Goal: Communication & Community: Answer question/provide support

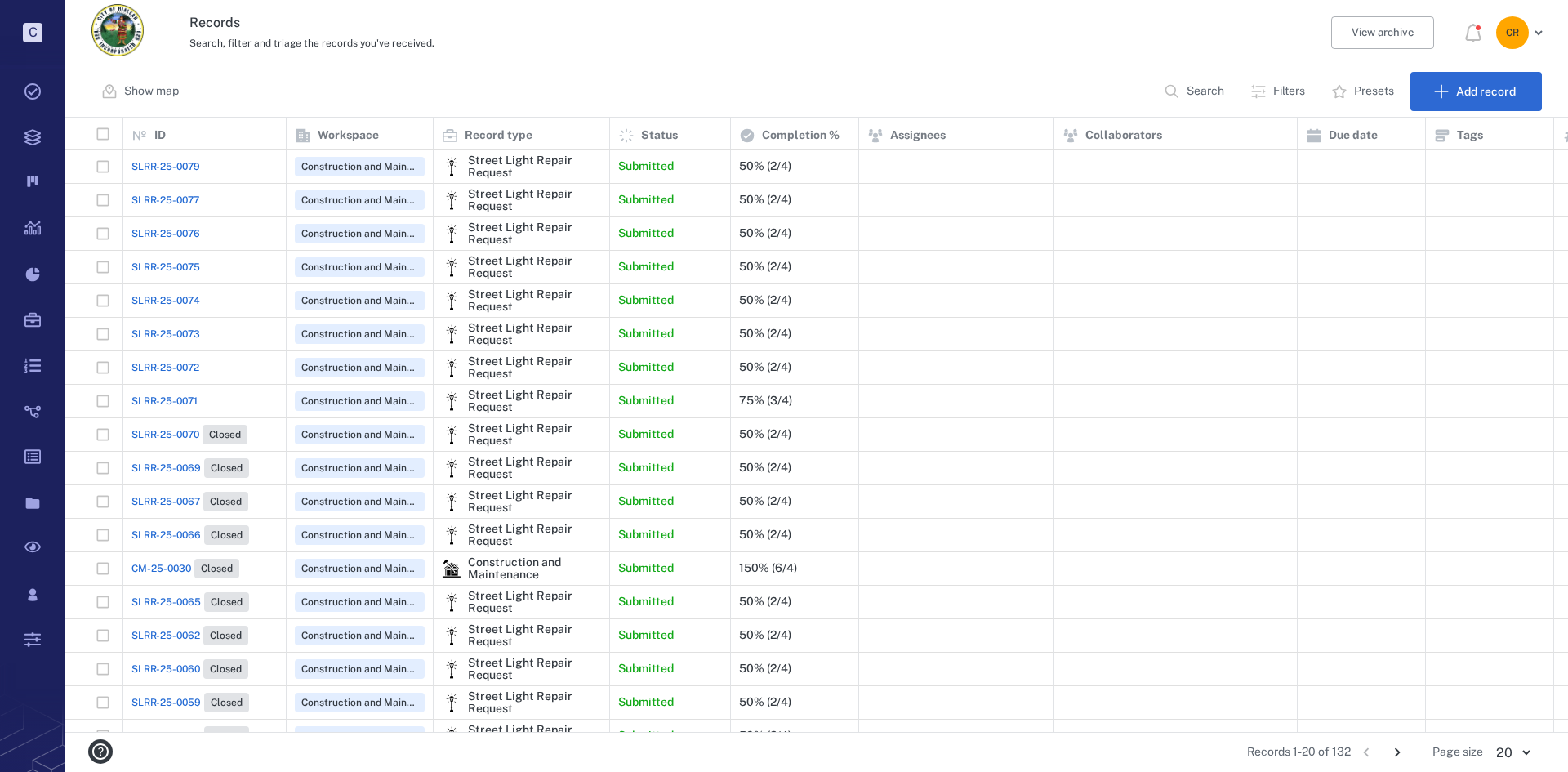
click at [173, 159] on span "SLRR-25-0079" at bounding box center [165, 167] width 68 height 15
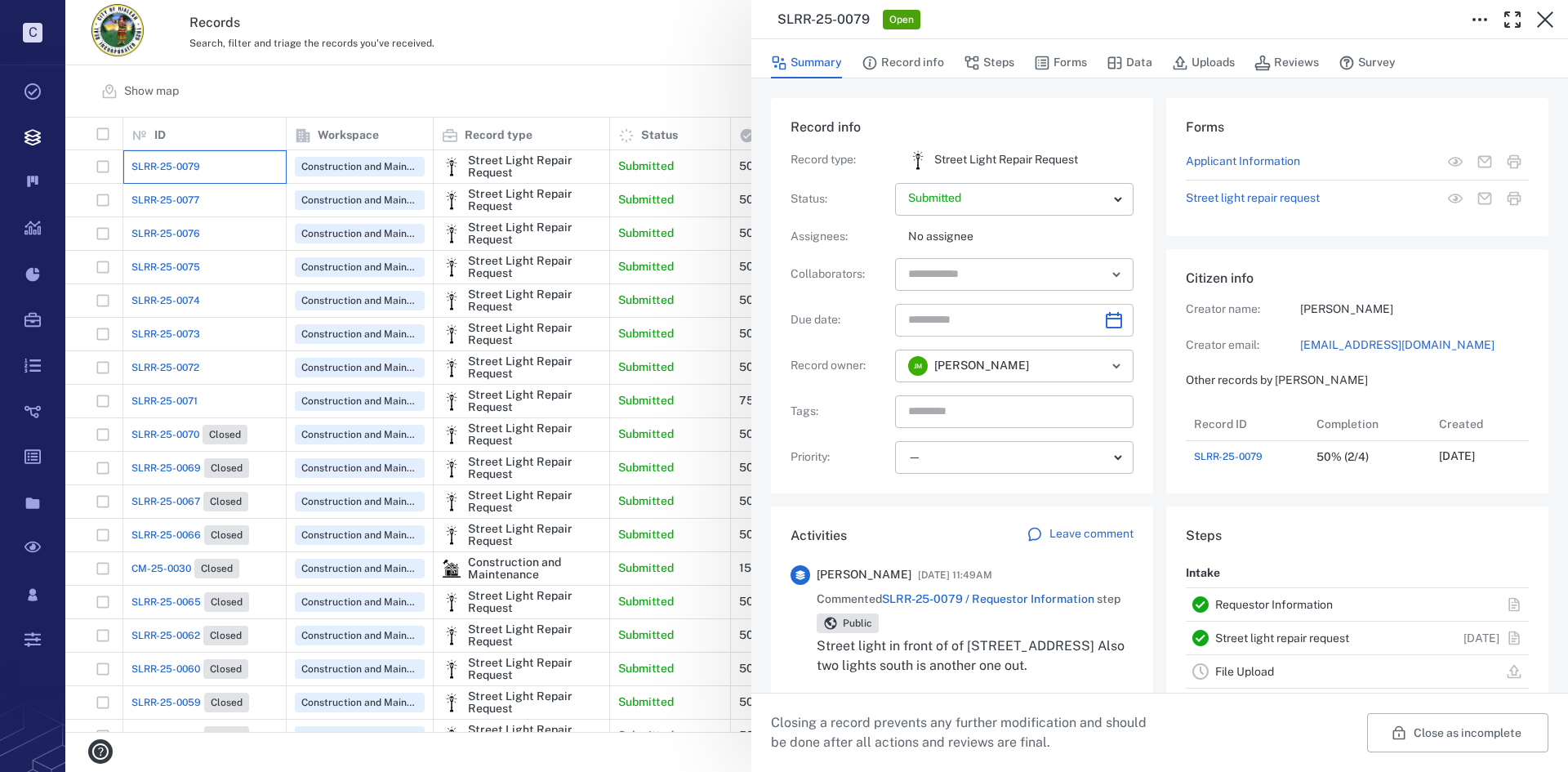
scroll to position [66, 324]
click at [155, 195] on div "SLRR-25-0079 Open Summary Record info Steps Forms Data Uploads Reviews Survey R…" at bounding box center [817, 386] width 1503 height 772
click at [159, 210] on div "SLRR-25-0077" at bounding box center [204, 200] width 146 height 33
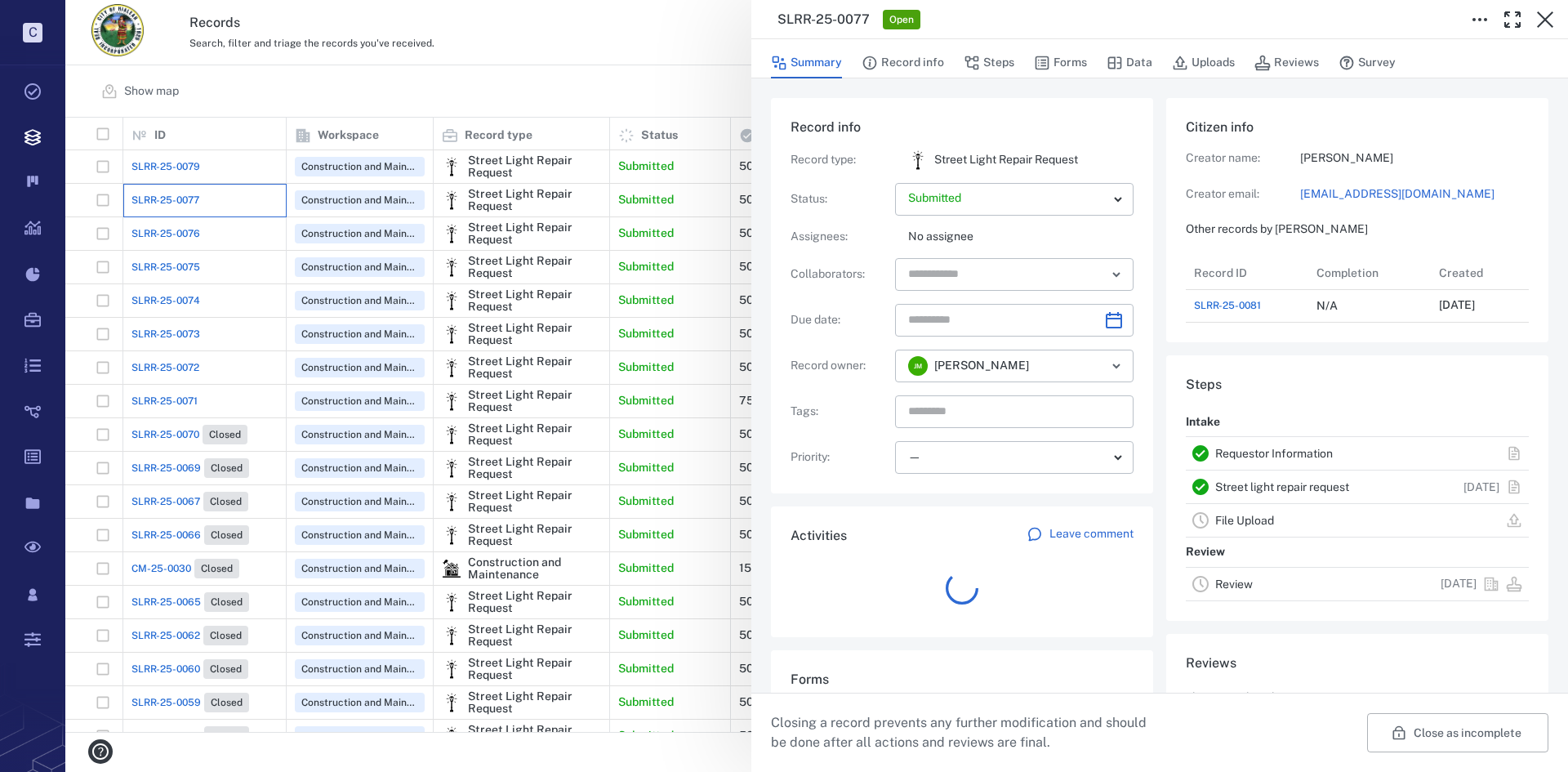
scroll to position [229, 312]
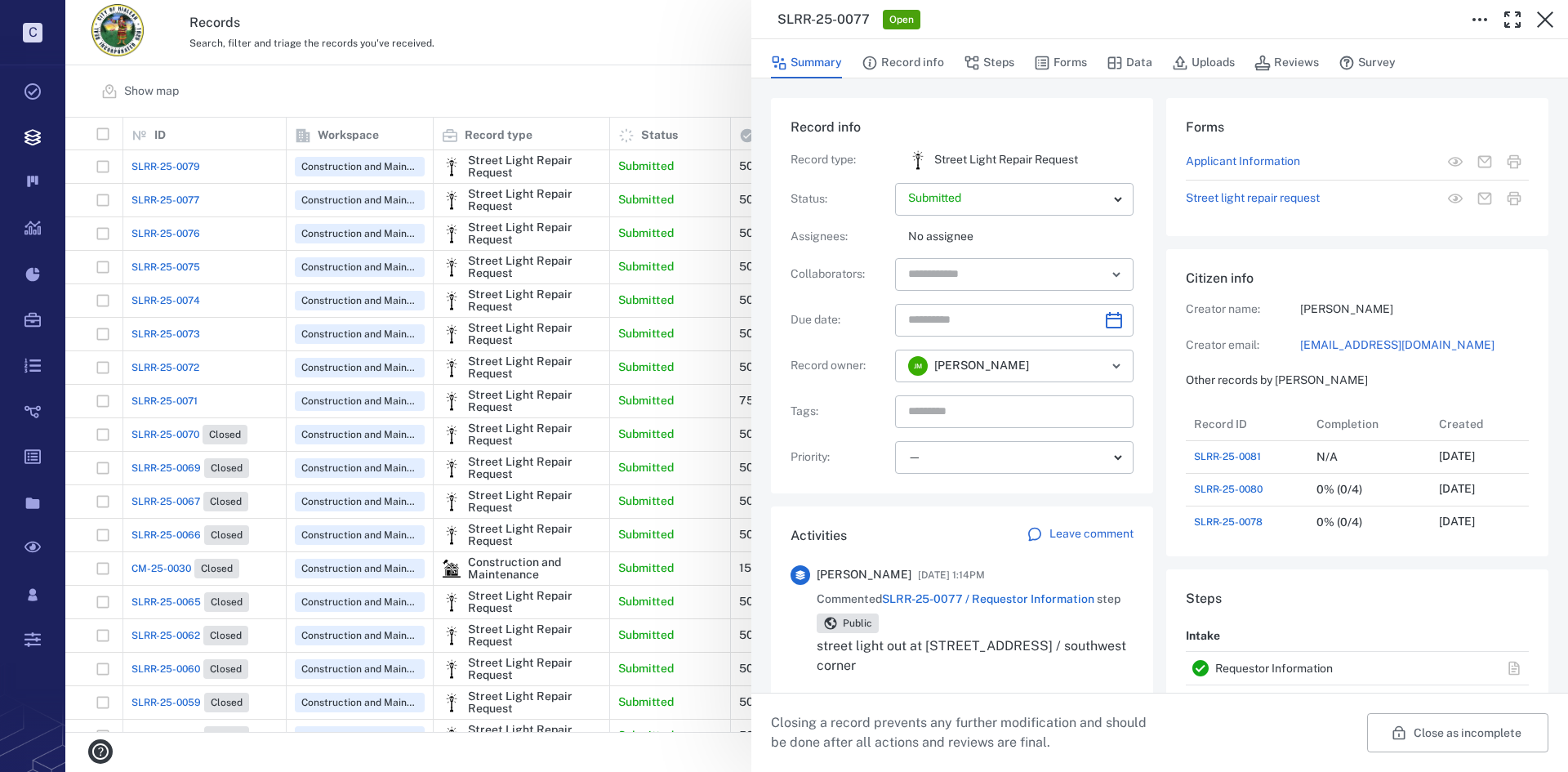
click at [176, 240] on div "SLRR-25-0077 Open Summary Record info Steps Forms Data Uploads Reviews Survey R…" at bounding box center [817, 386] width 1503 height 772
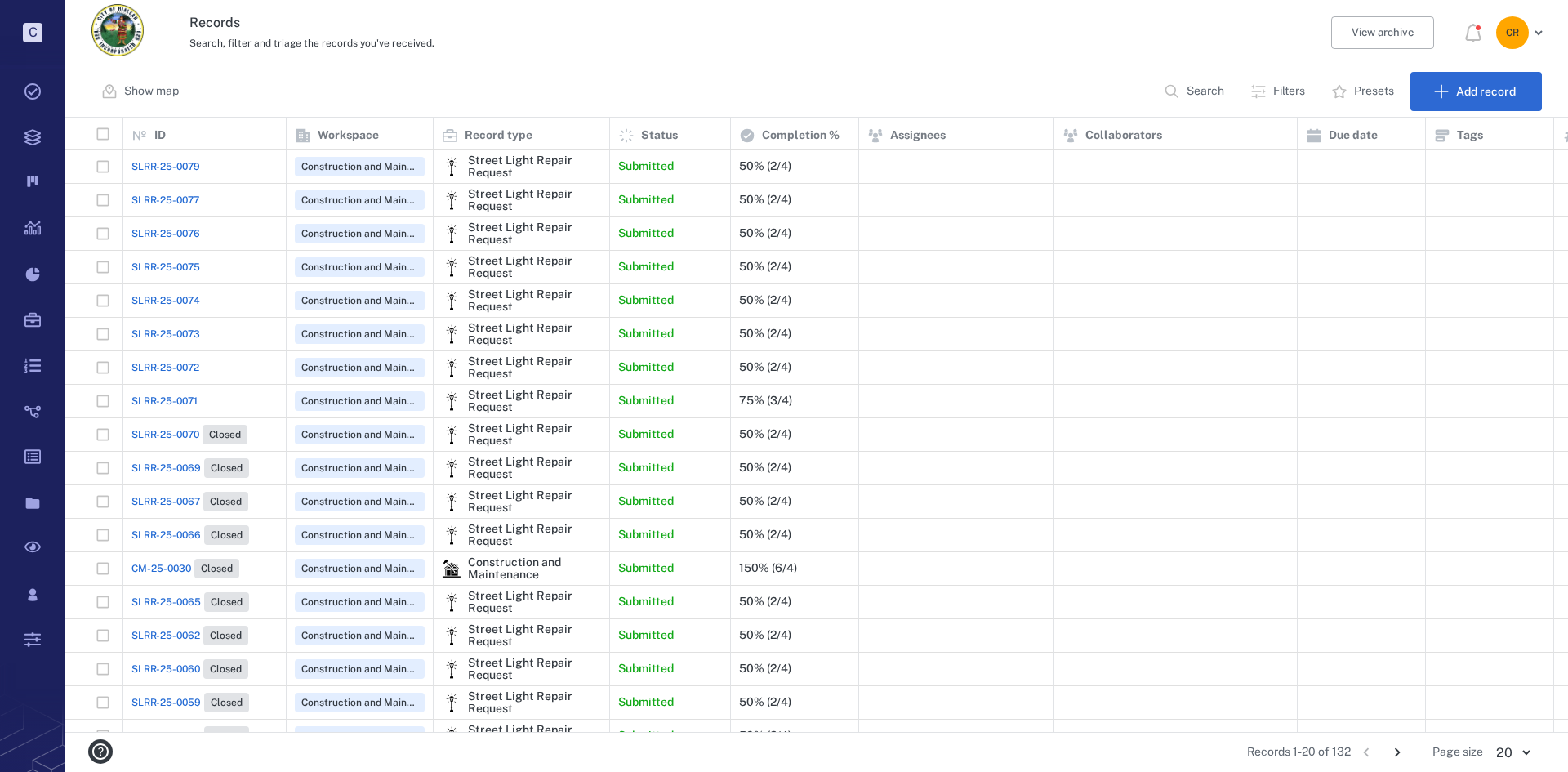
click at [176, 236] on span "SLRR-25-0076" at bounding box center [165, 234] width 68 height 15
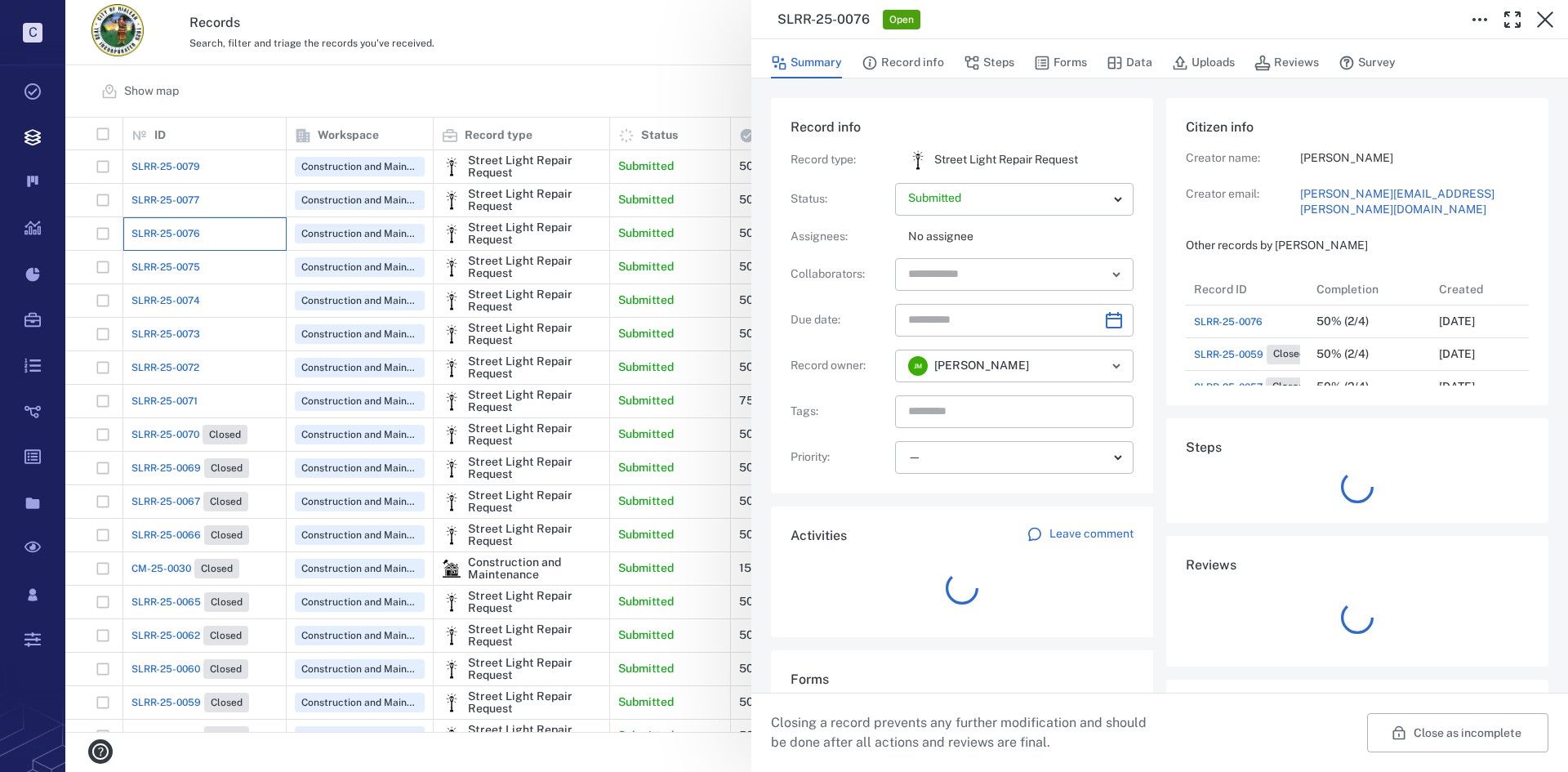
scroll to position [163, 312]
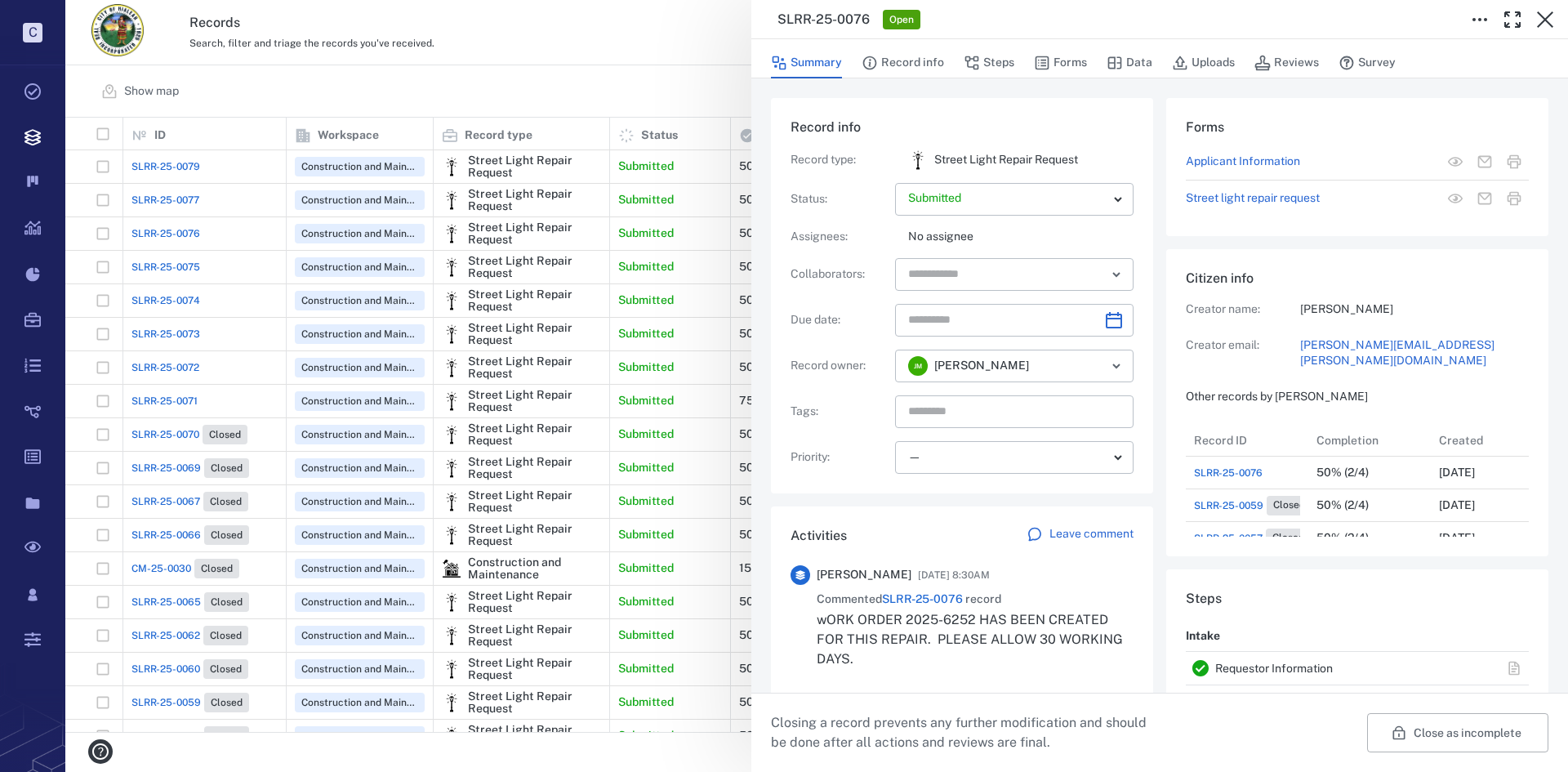
click at [177, 270] on div "SLRR-25-0076 Open Summary Record info Steps Forms Data Uploads Reviews Survey R…" at bounding box center [817, 386] width 1503 height 772
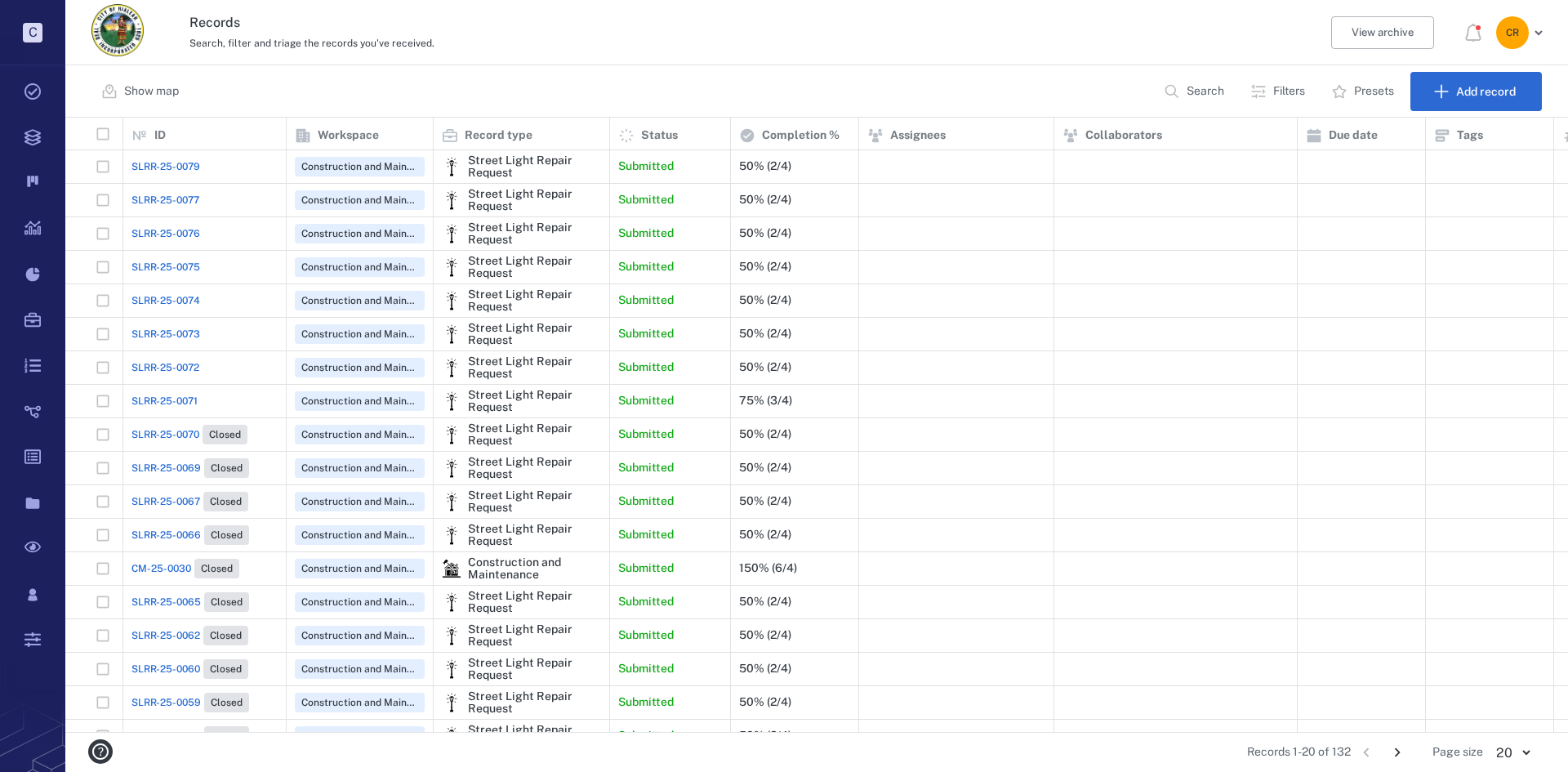
click at [180, 270] on span "SLRR-25-0075" at bounding box center [165, 267] width 68 height 15
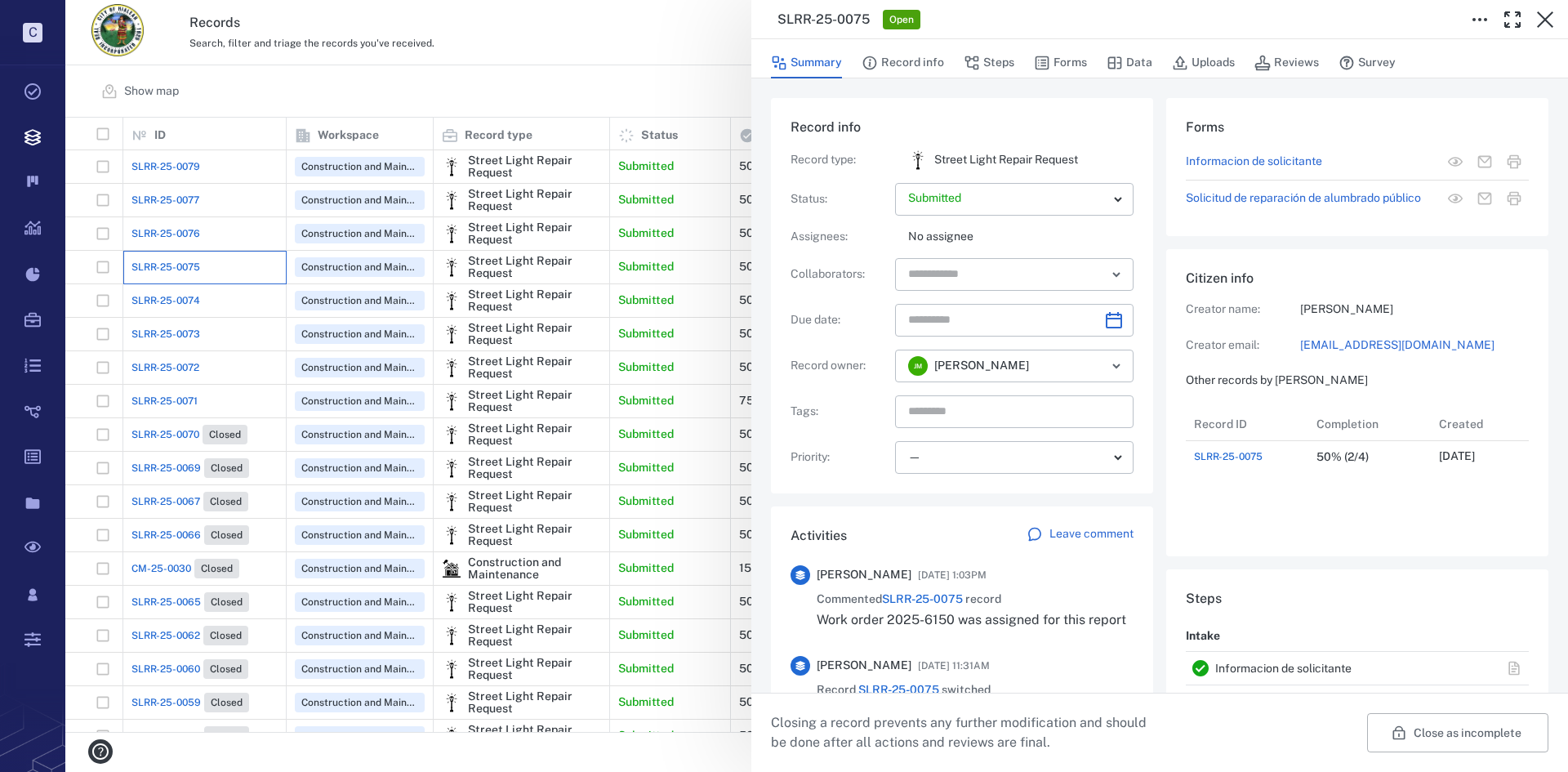
scroll to position [66, 324]
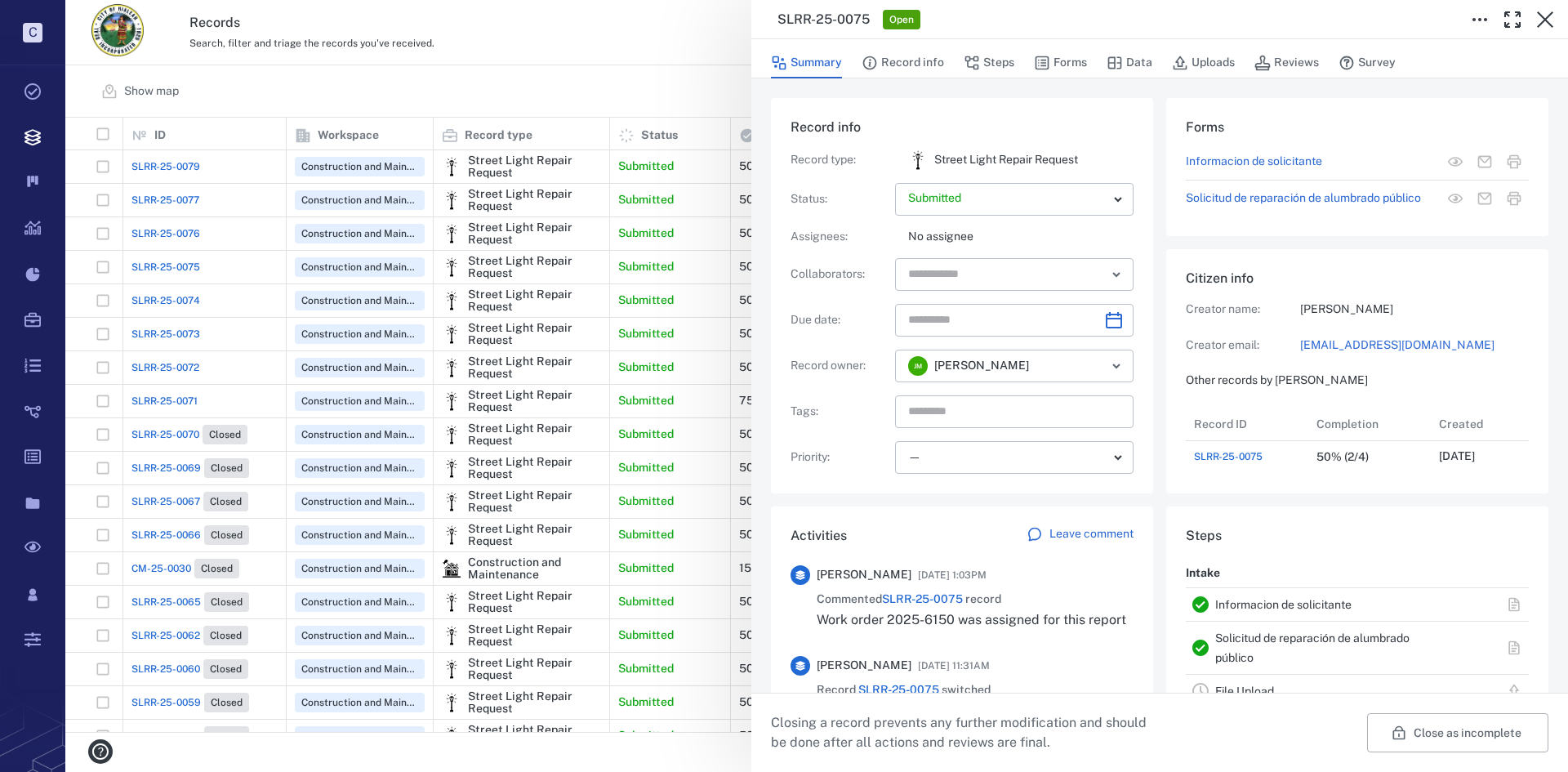
click at [174, 302] on div "SLRR-25-0075 Open Summary Record info Steps Forms Data Uploads Reviews Survey R…" at bounding box center [817, 386] width 1503 height 772
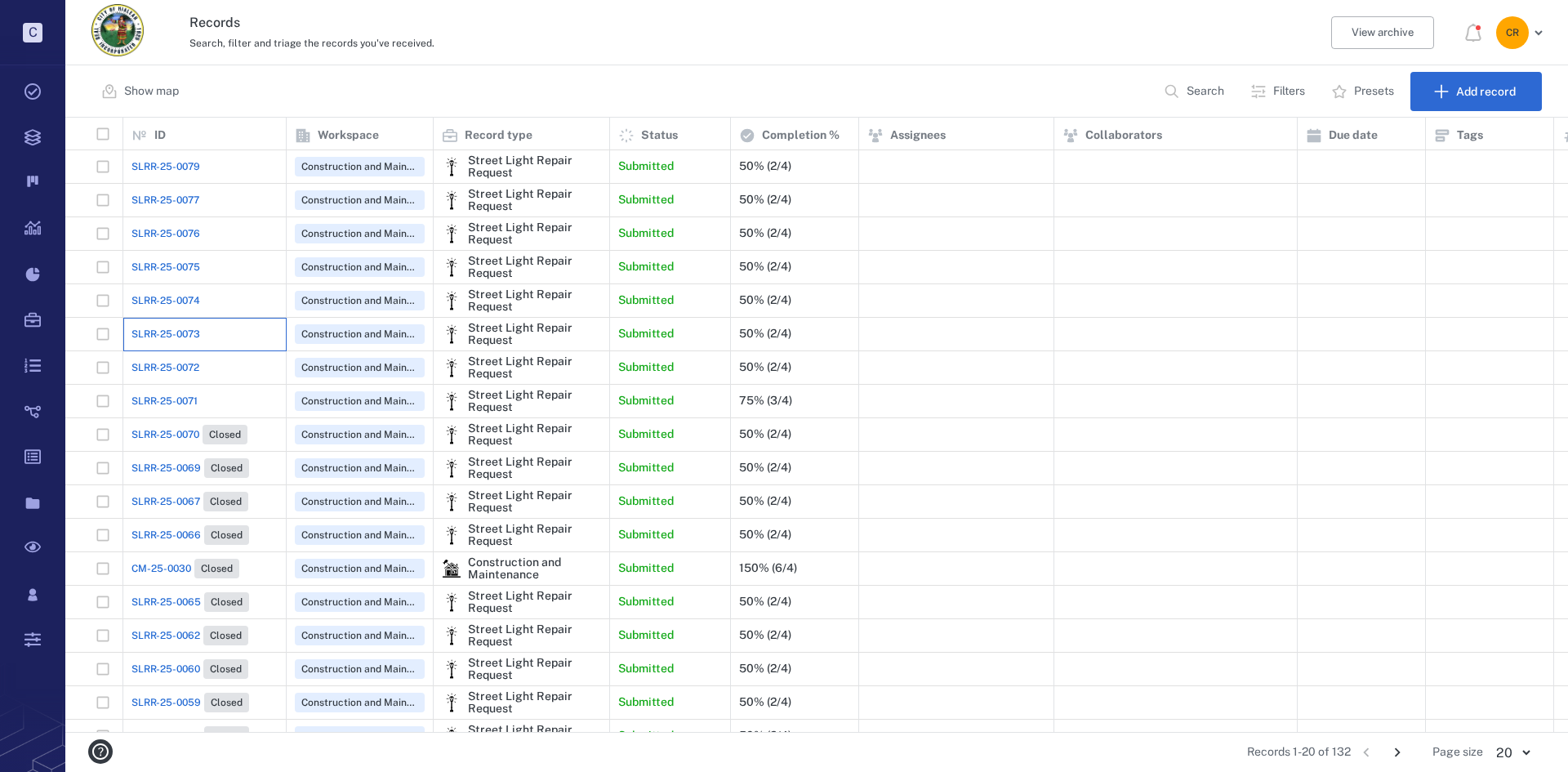
click at [177, 320] on div "SLRR-25-0073" at bounding box center [204, 334] width 146 height 33
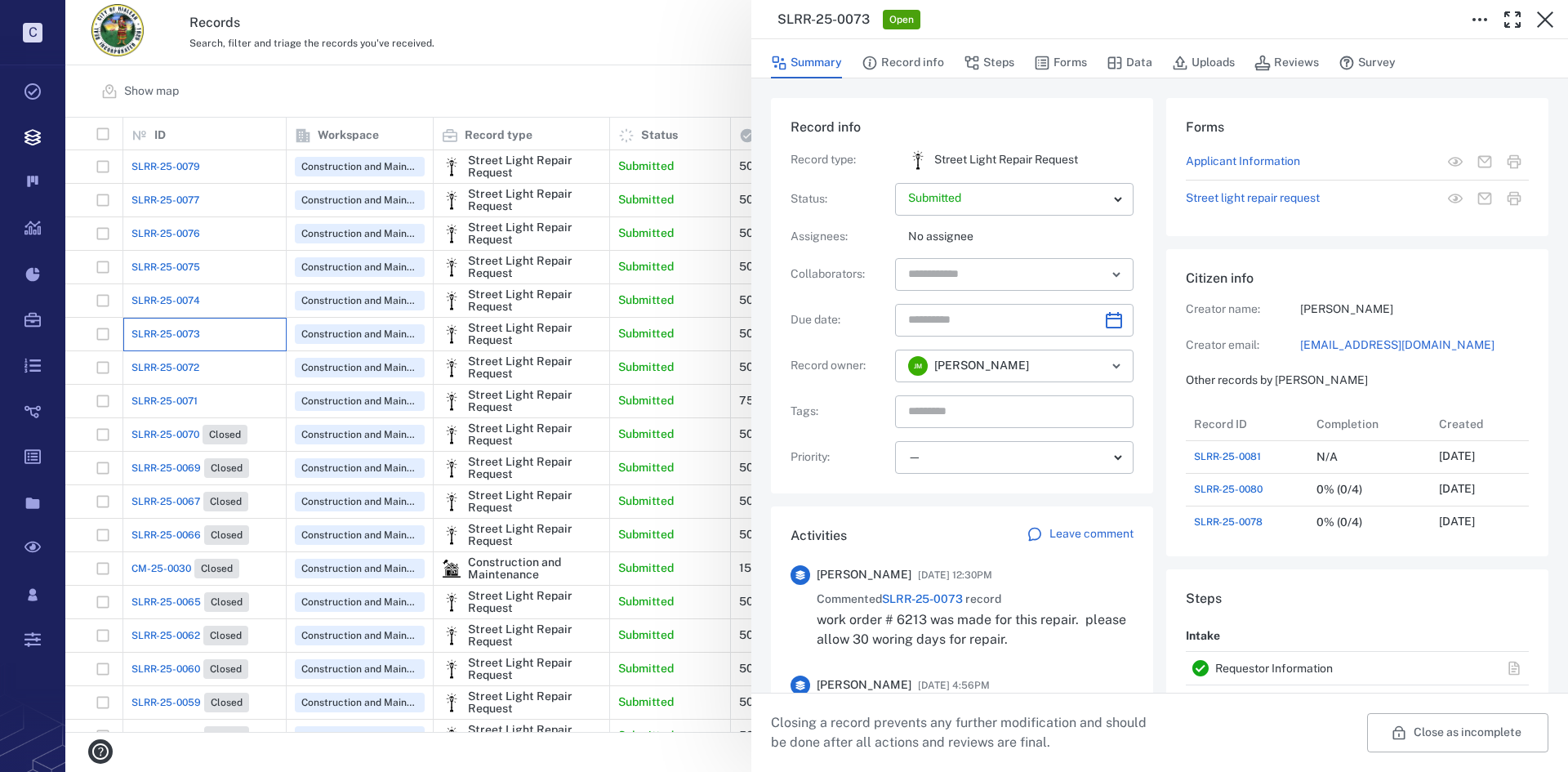
scroll to position [13, 13]
click at [165, 296] on div "SLRR-25-0073 Open Summary Record info Steps Forms Data Uploads Reviews Survey R…" at bounding box center [817, 386] width 1503 height 772
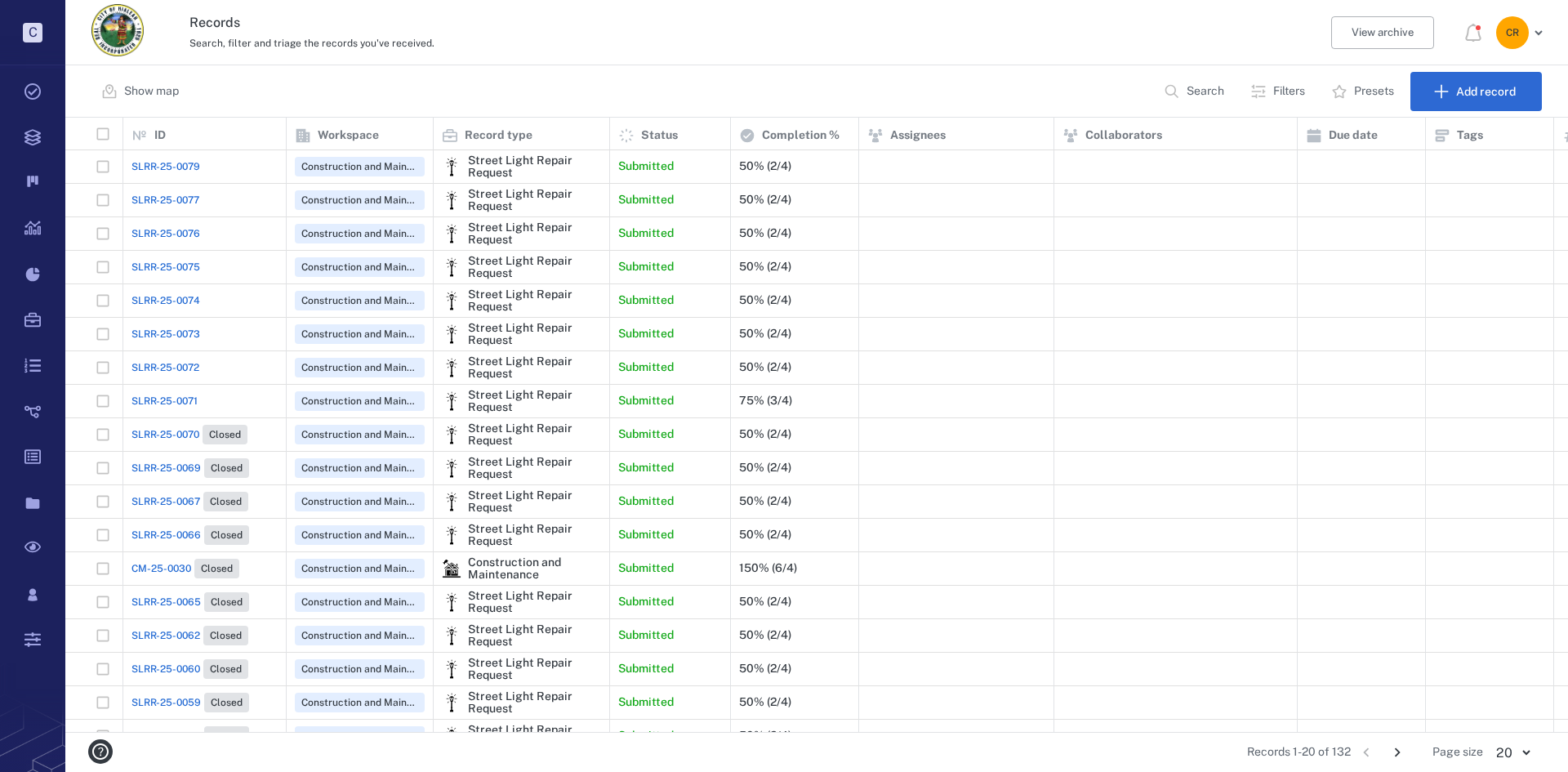
click at [175, 301] on span "SLRR-25-0074" at bounding box center [165, 301] width 68 height 15
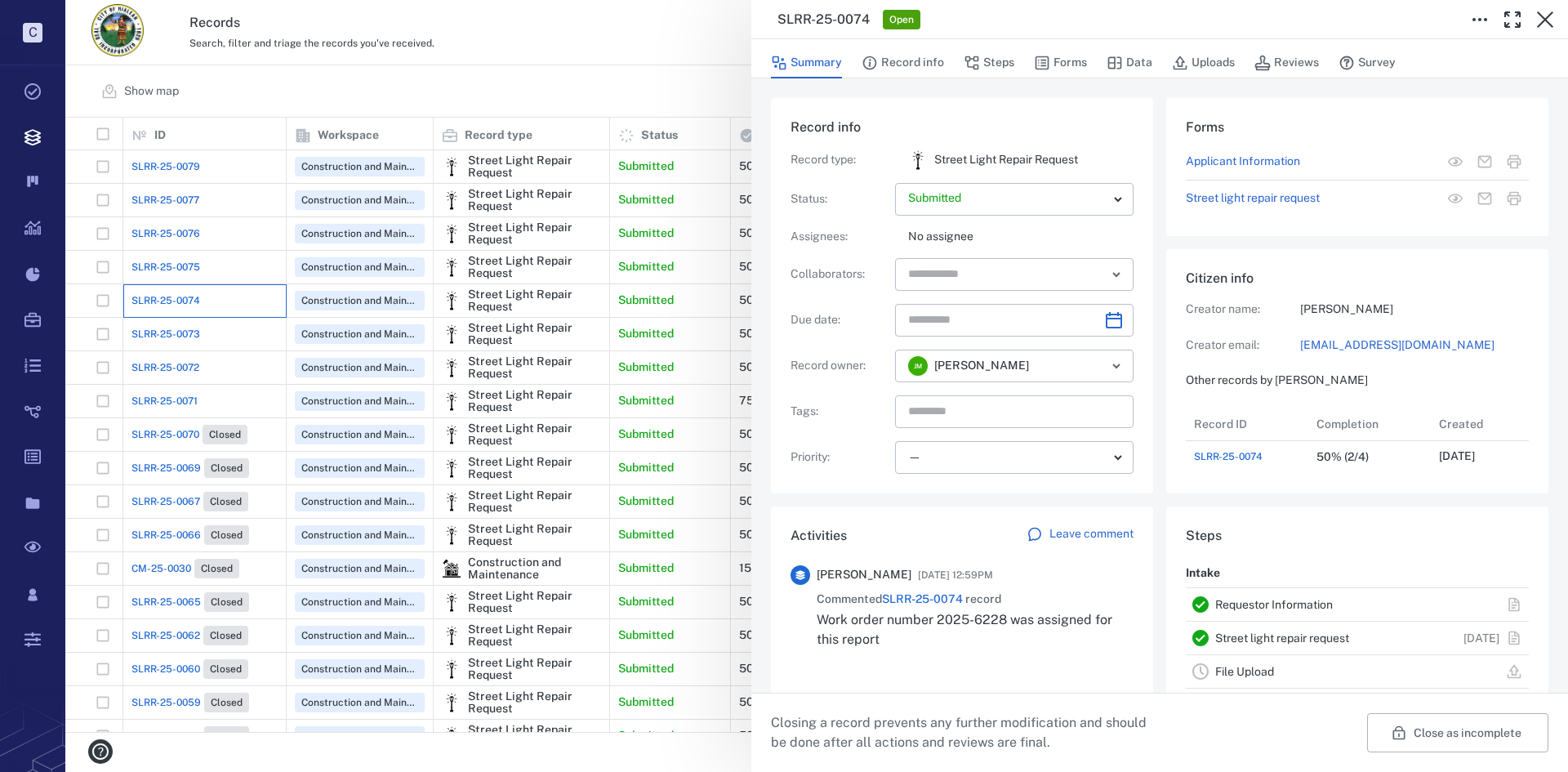
scroll to position [66, 324]
click at [162, 367] on div "SLRR-25-0074 Open Summary Record info Steps Forms Data Uploads Reviews Survey R…" at bounding box center [817, 386] width 1503 height 772
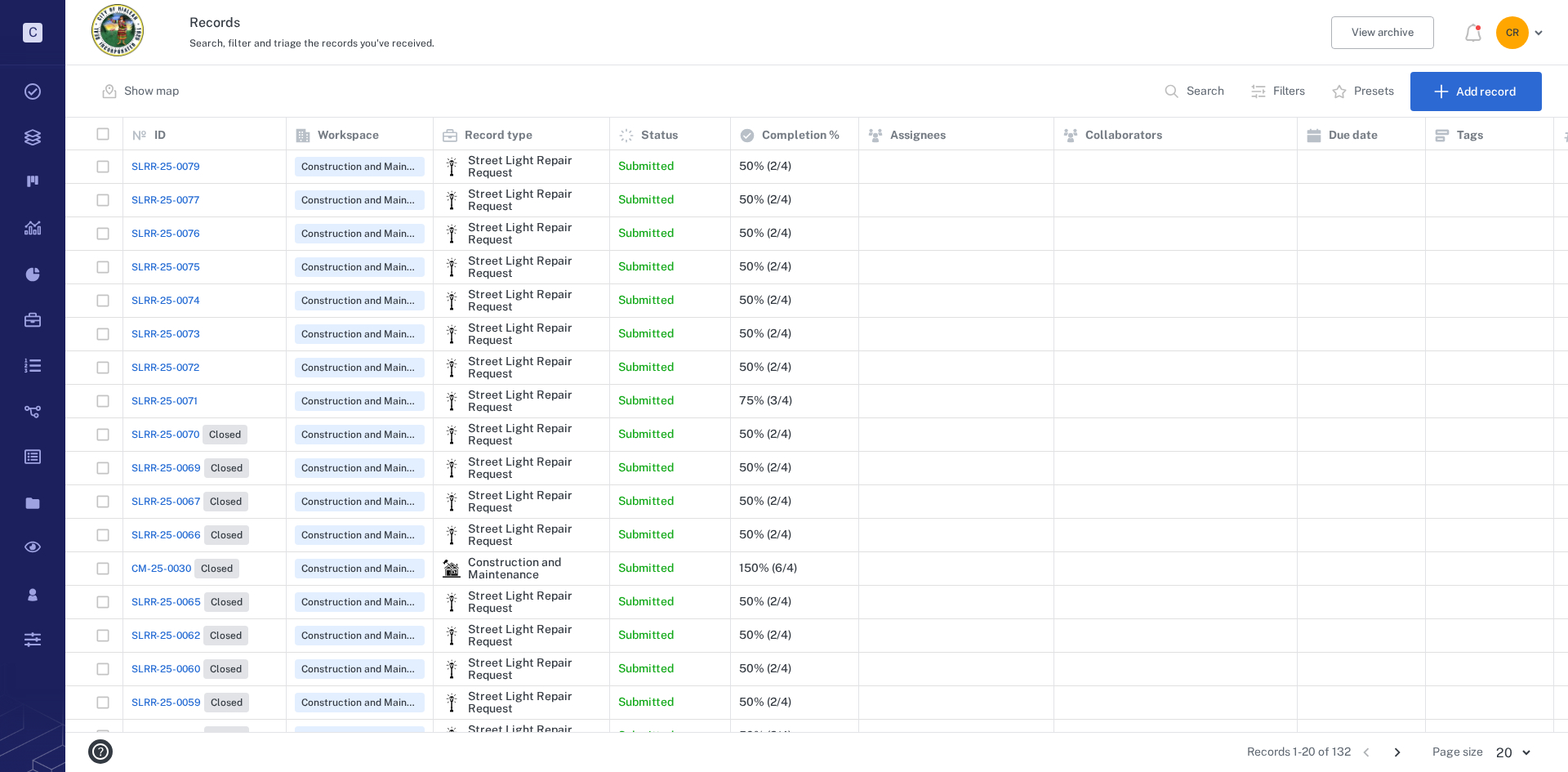
click at [166, 369] on span "SLRR-25-0072" at bounding box center [165, 368] width 67 height 15
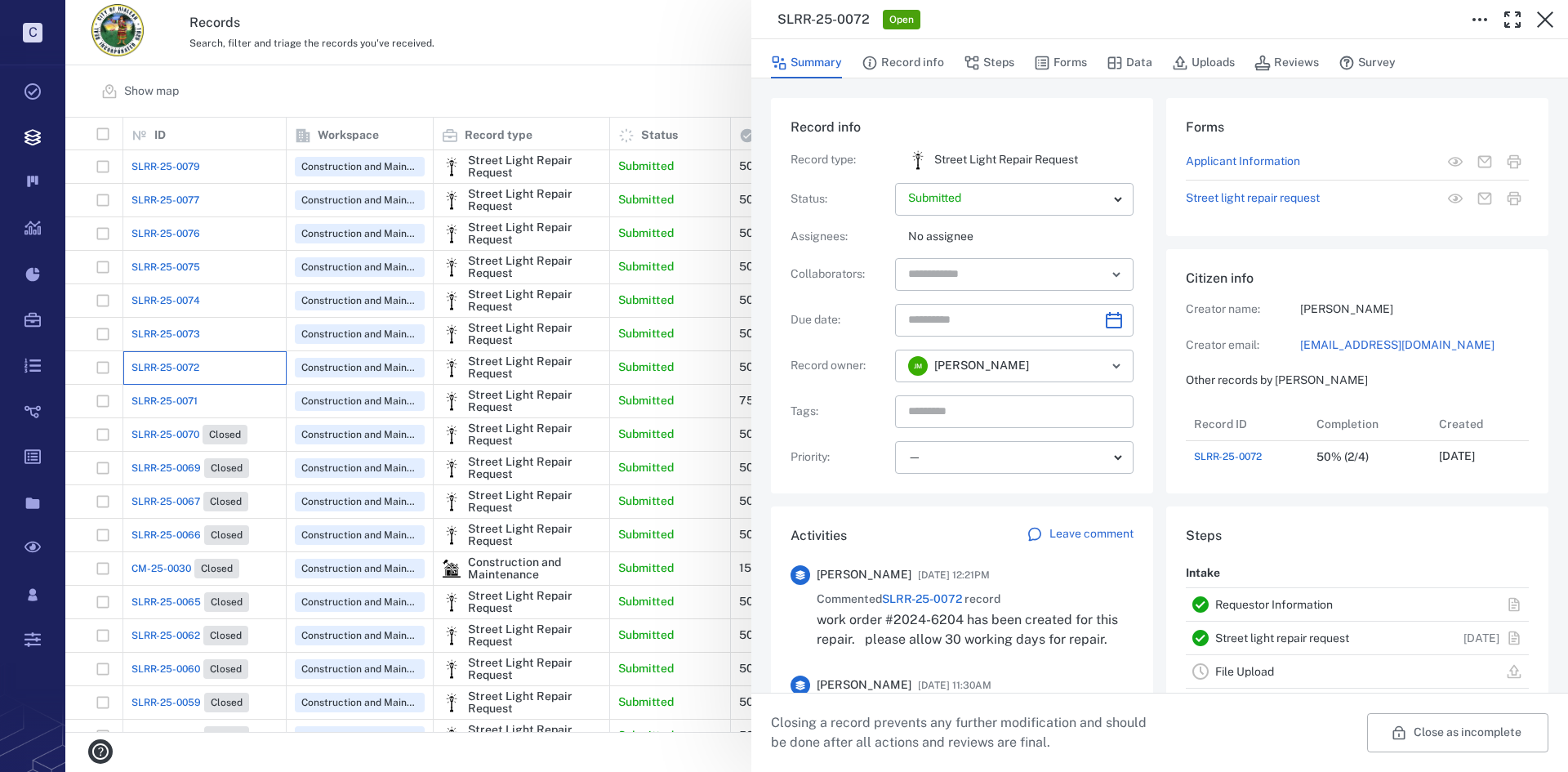
scroll to position [66, 324]
click at [175, 411] on div "SLRR-25-0072 Open Summary Record info Steps Forms Data Uploads Reviews Survey R…" at bounding box center [817, 386] width 1503 height 772
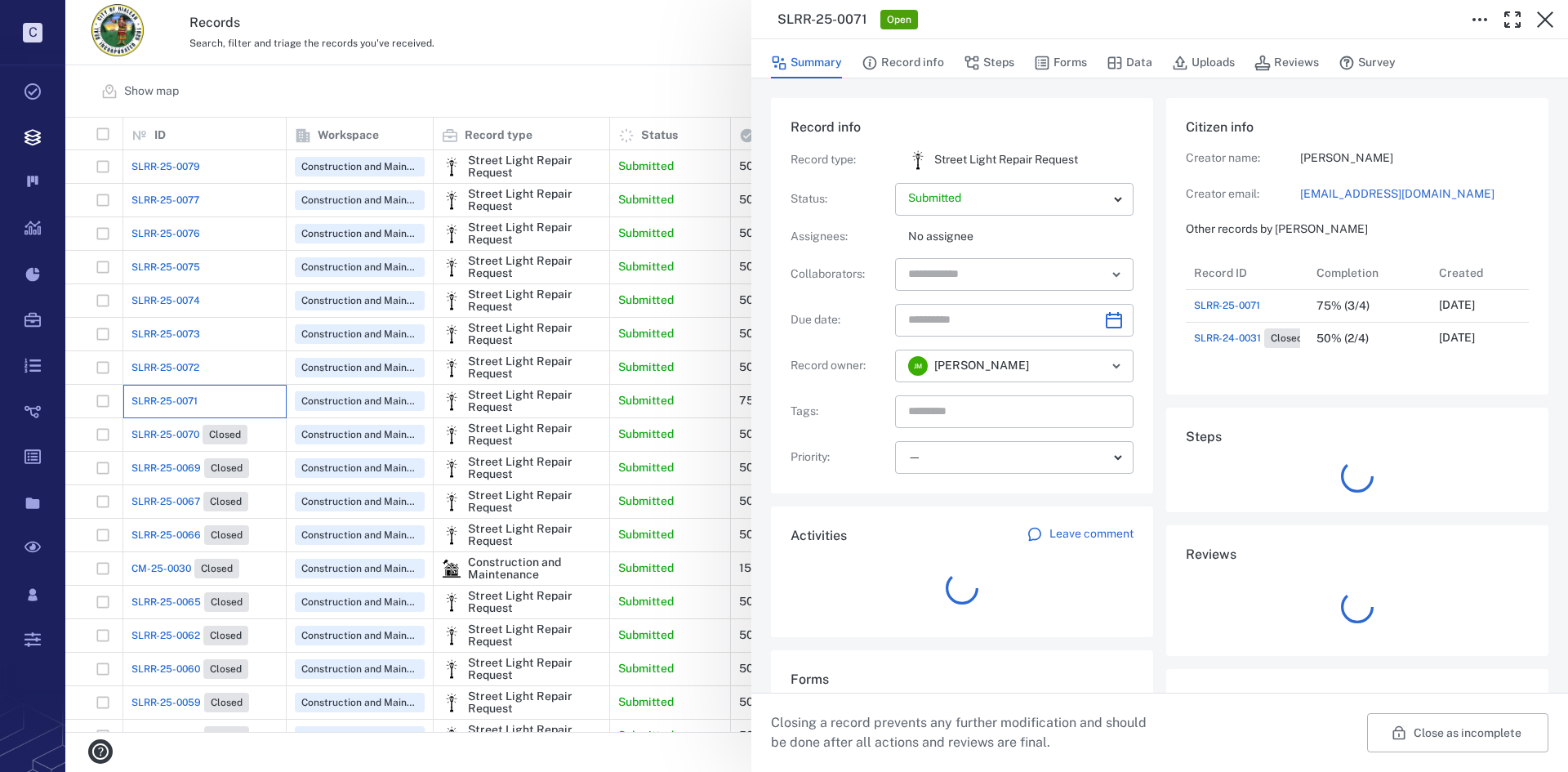
scroll to position [98, 324]
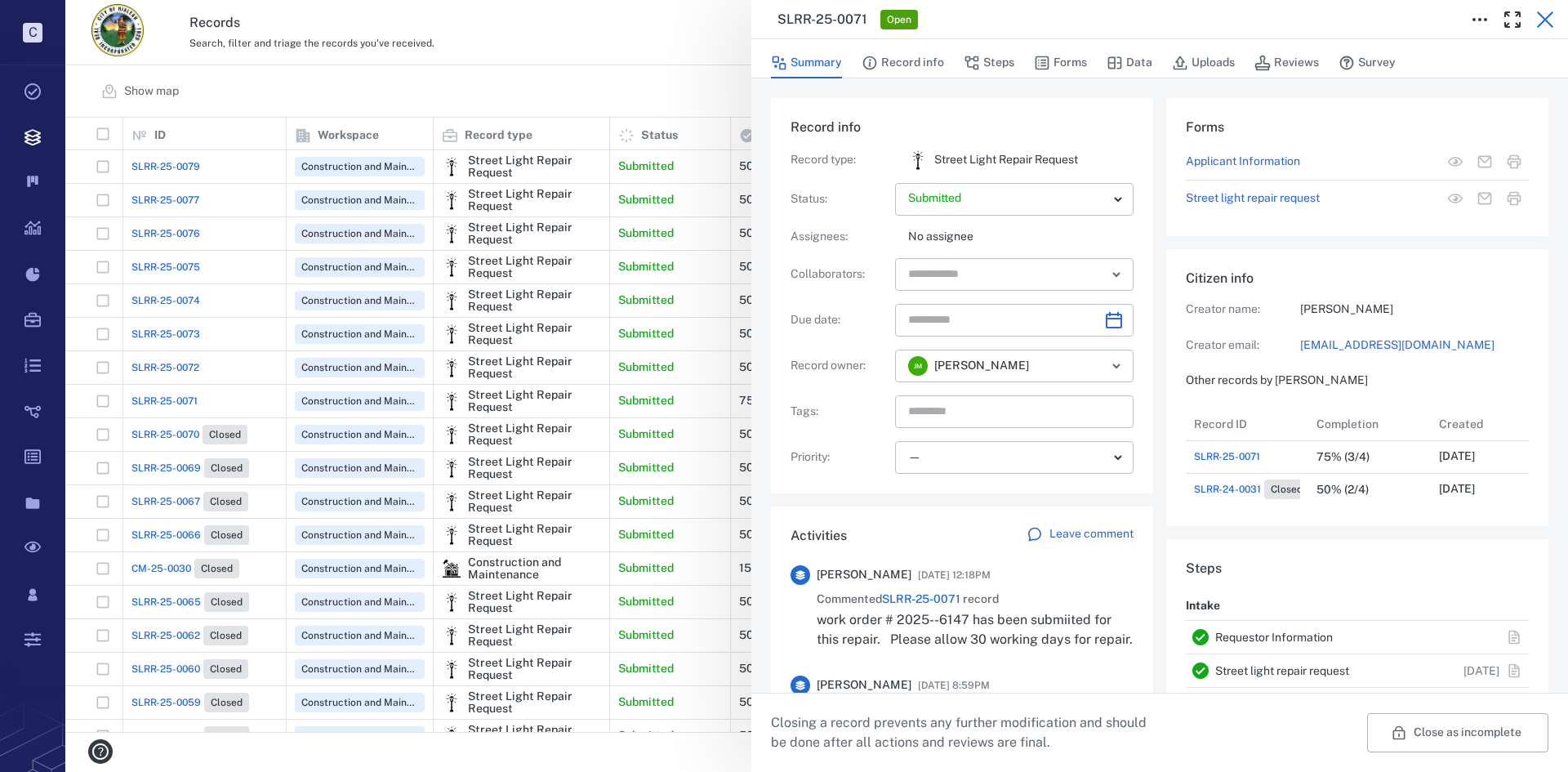
click at [1550, 28] on icon "button" at bounding box center [1546, 19] width 20 height 20
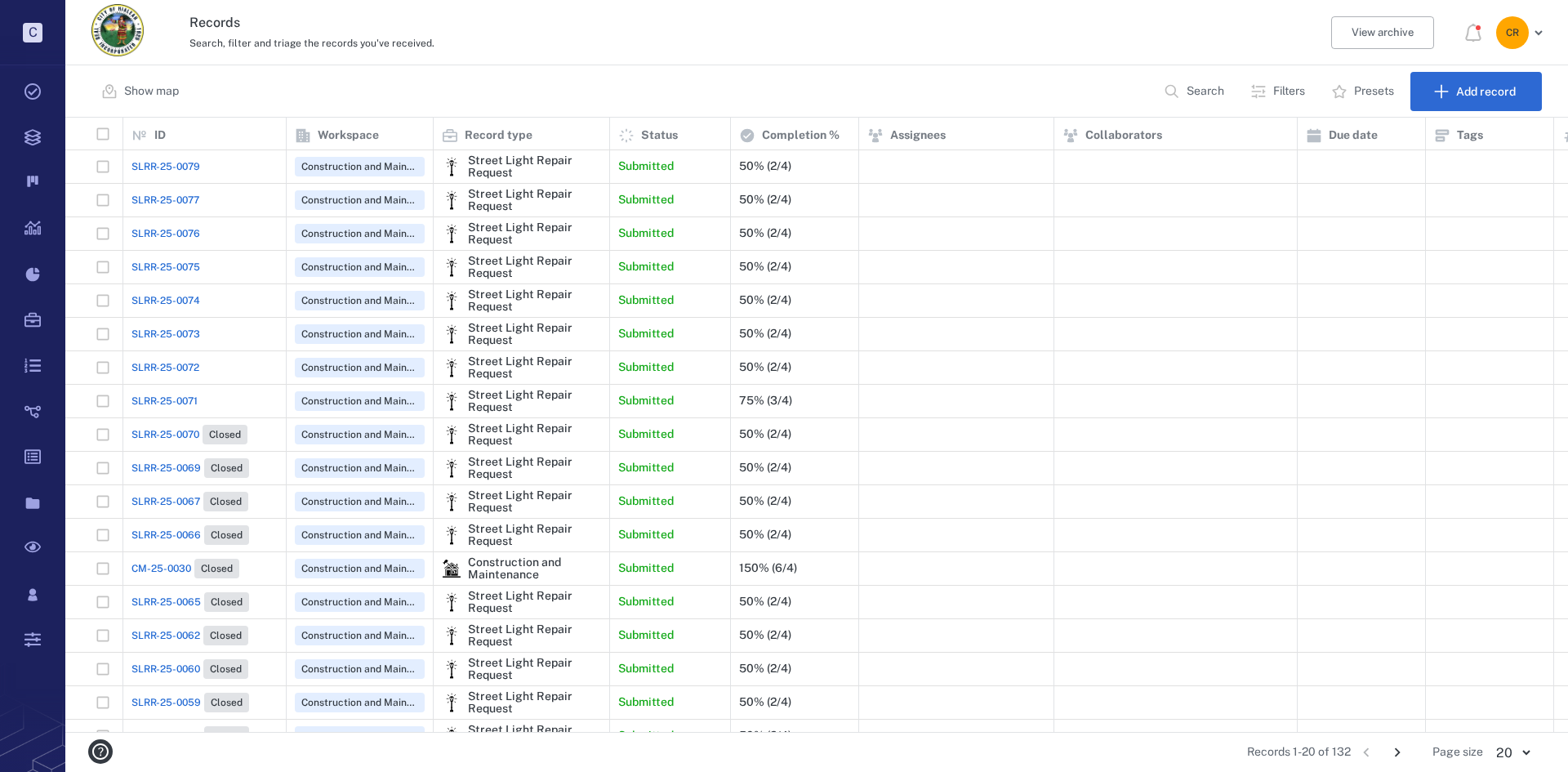
click at [168, 399] on span "SLRR-25-0071" at bounding box center [164, 401] width 67 height 15
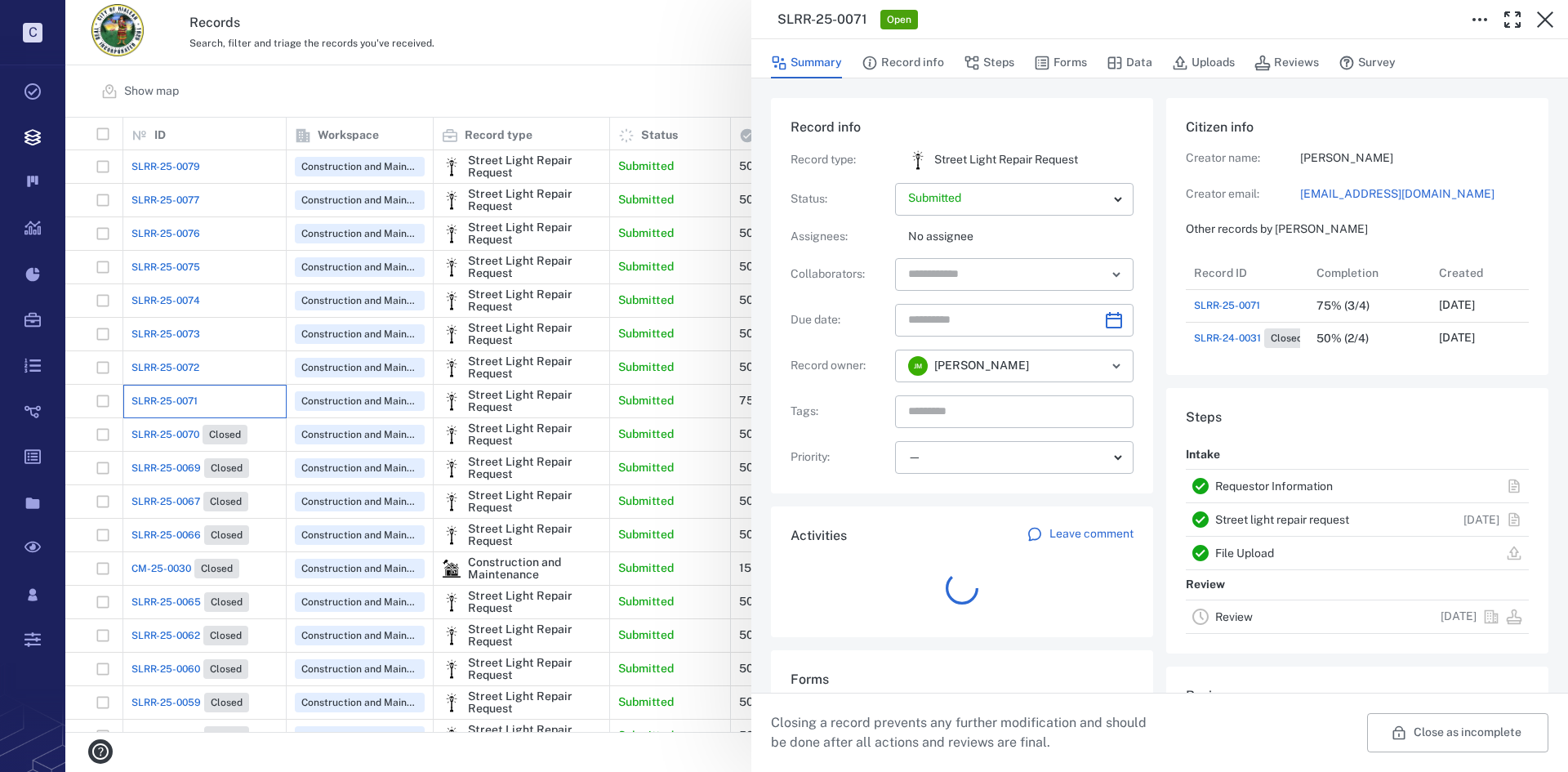
scroll to position [98, 324]
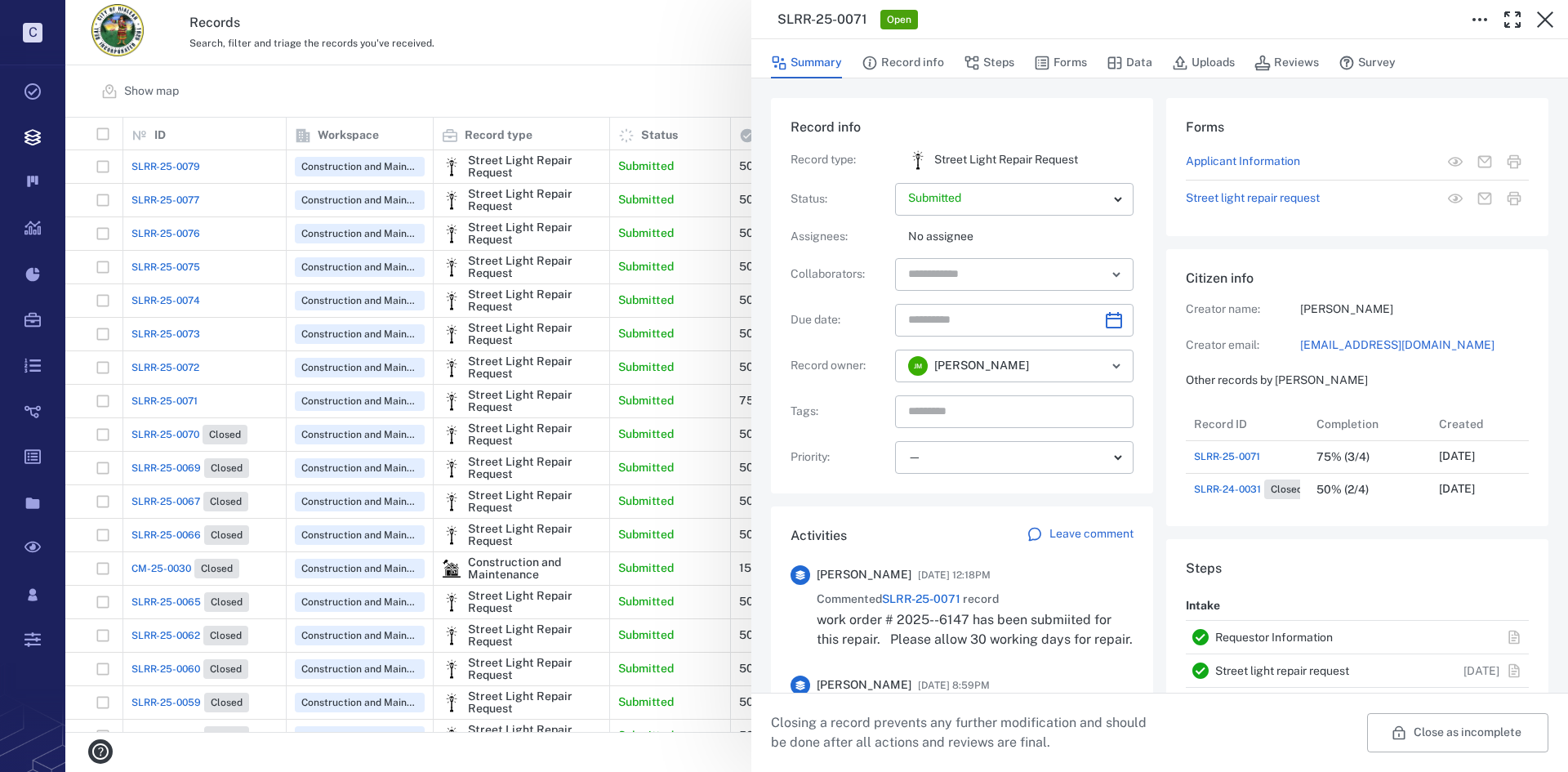
click at [145, 265] on div "SLRR-25-0071 Open Summary Record info Steps Forms Data Uploads Reviews Survey R…" at bounding box center [817, 386] width 1503 height 772
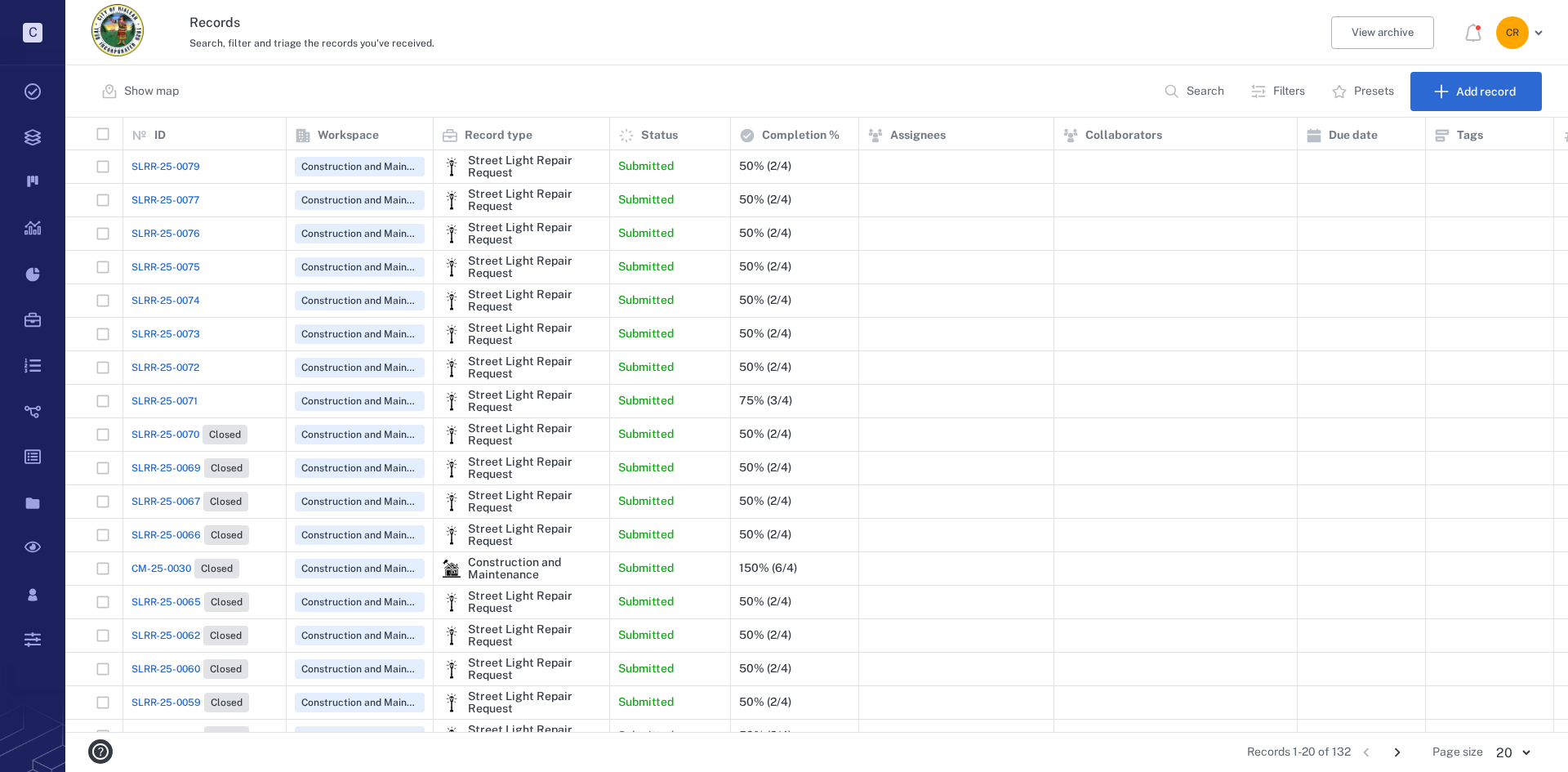
click at [155, 265] on span "SLRR-25-0075" at bounding box center [165, 267] width 68 height 15
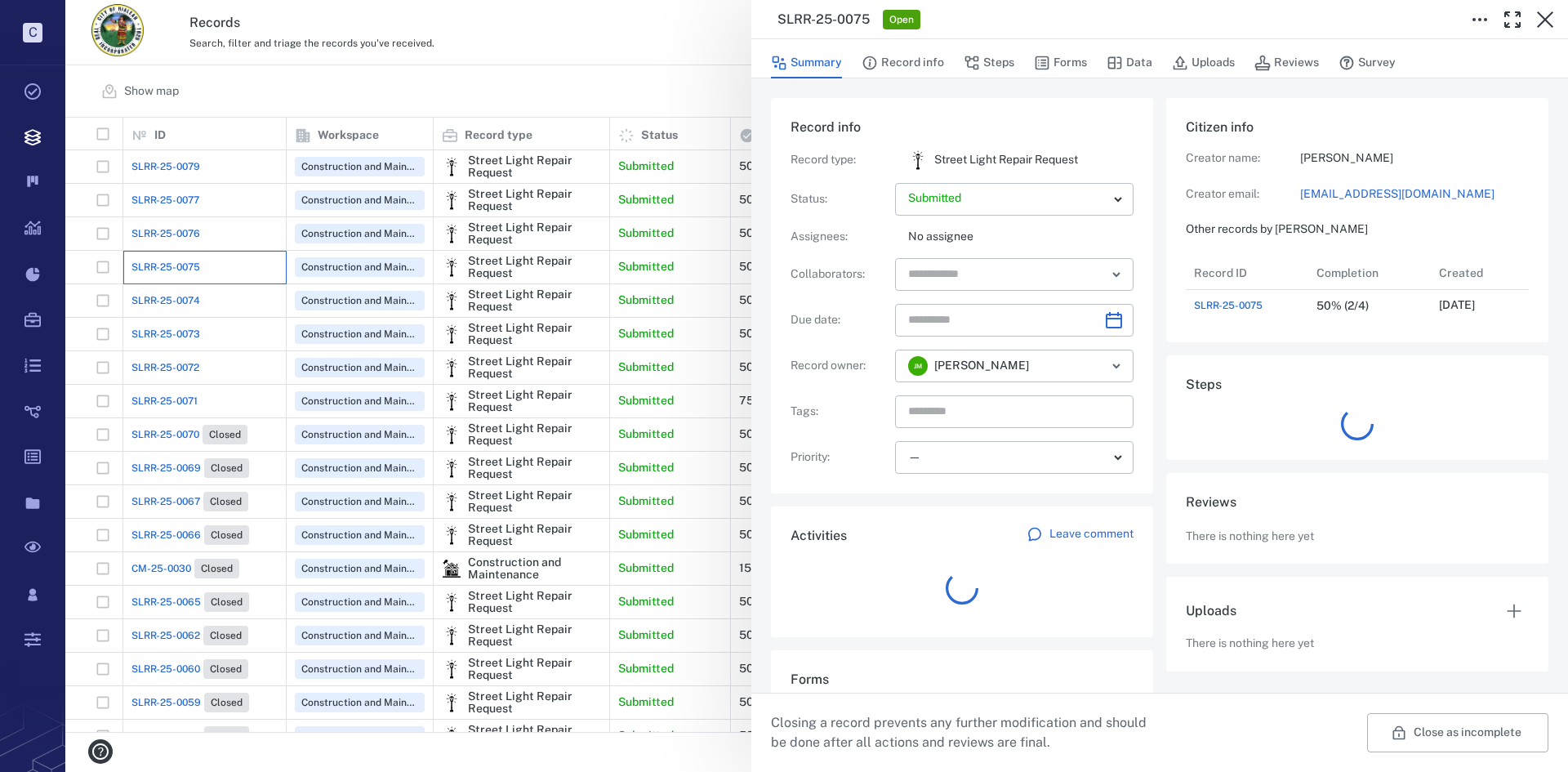
scroll to position [66, 324]
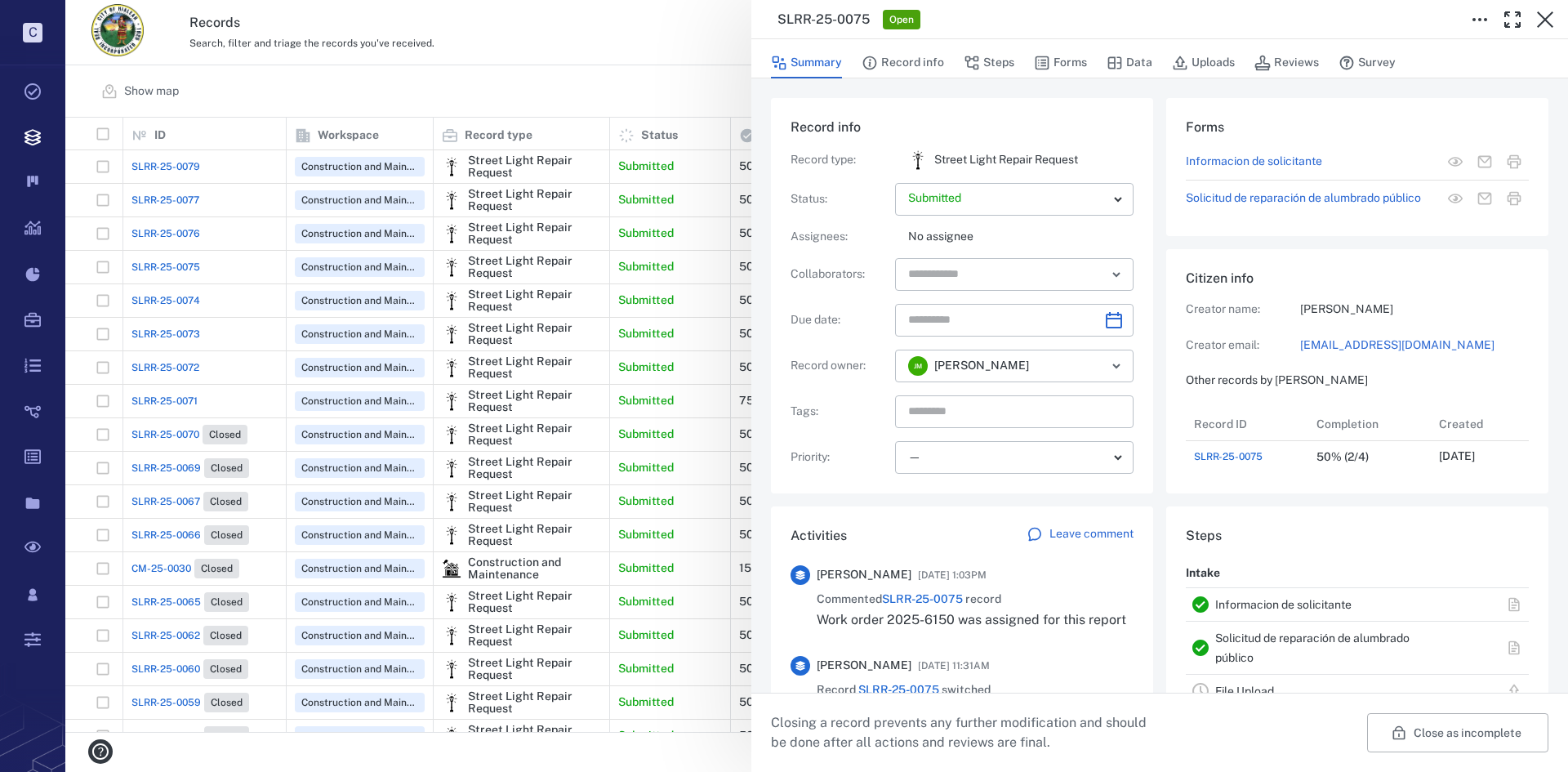
click at [150, 238] on div "SLRR-25-0075 Open Summary Record info Steps Forms Data Uploads Reviews Survey R…" at bounding box center [817, 386] width 1503 height 772
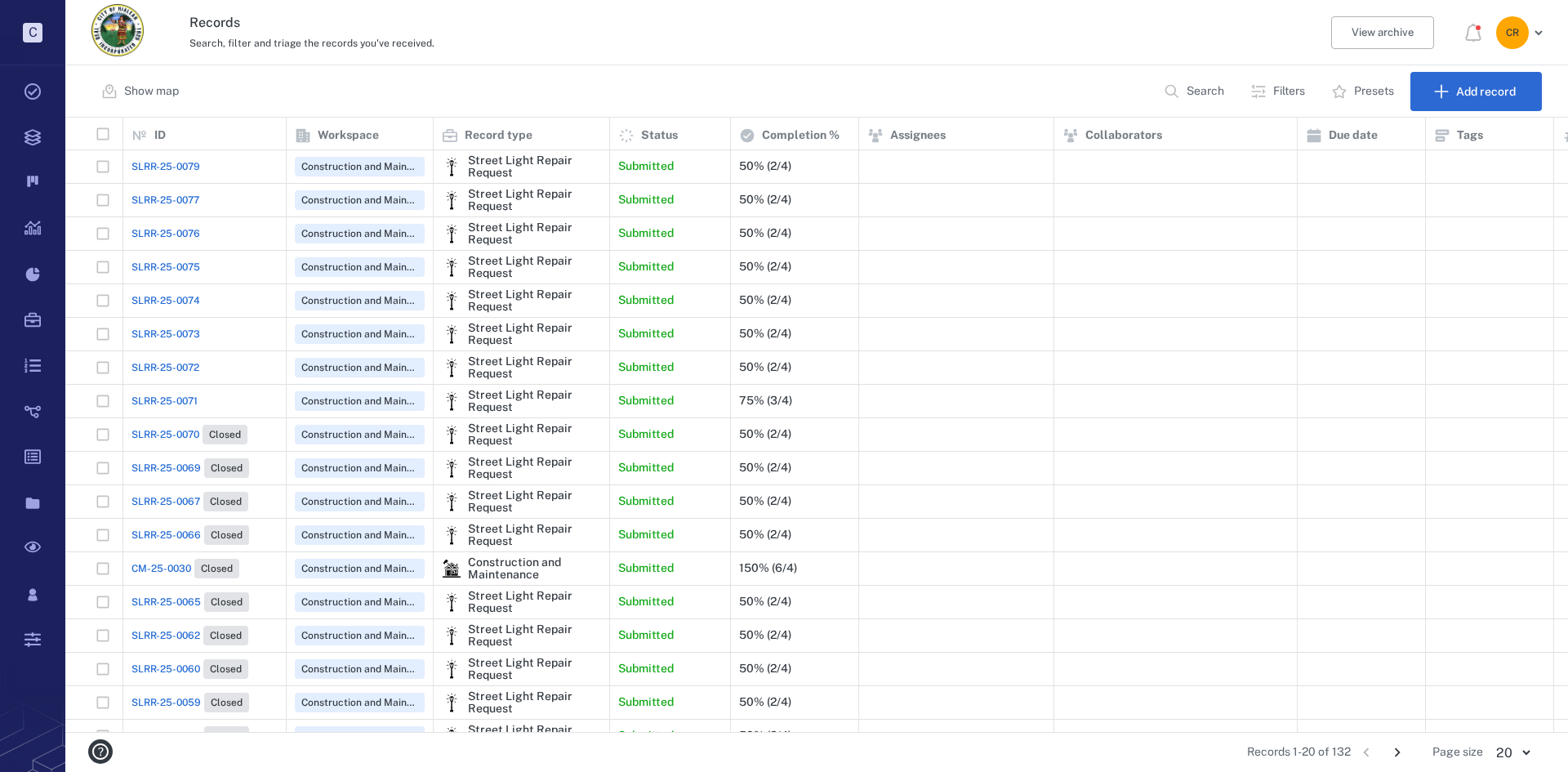
click at [172, 233] on span "SLRR-25-0076" at bounding box center [165, 234] width 68 height 15
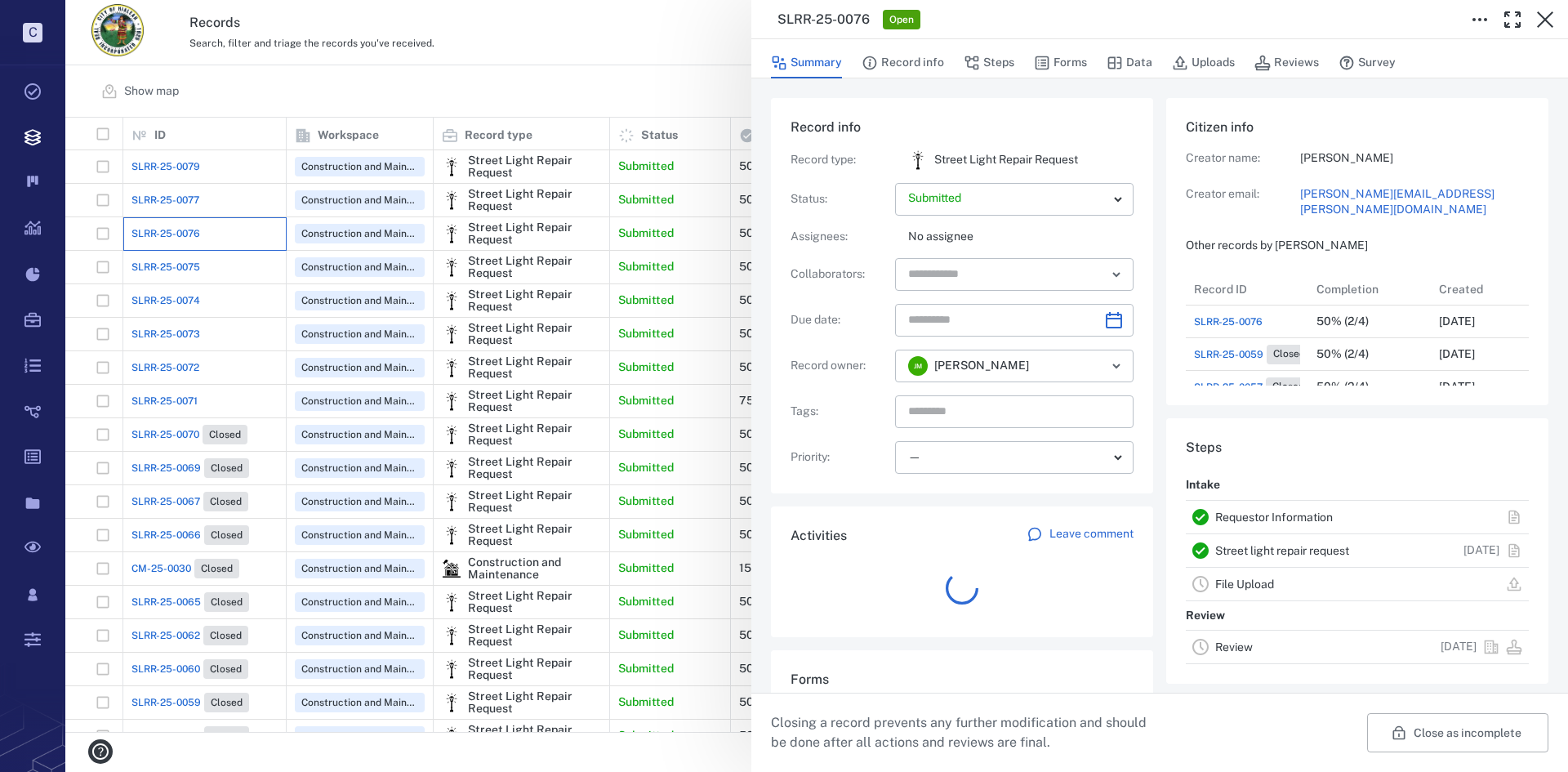
scroll to position [163, 312]
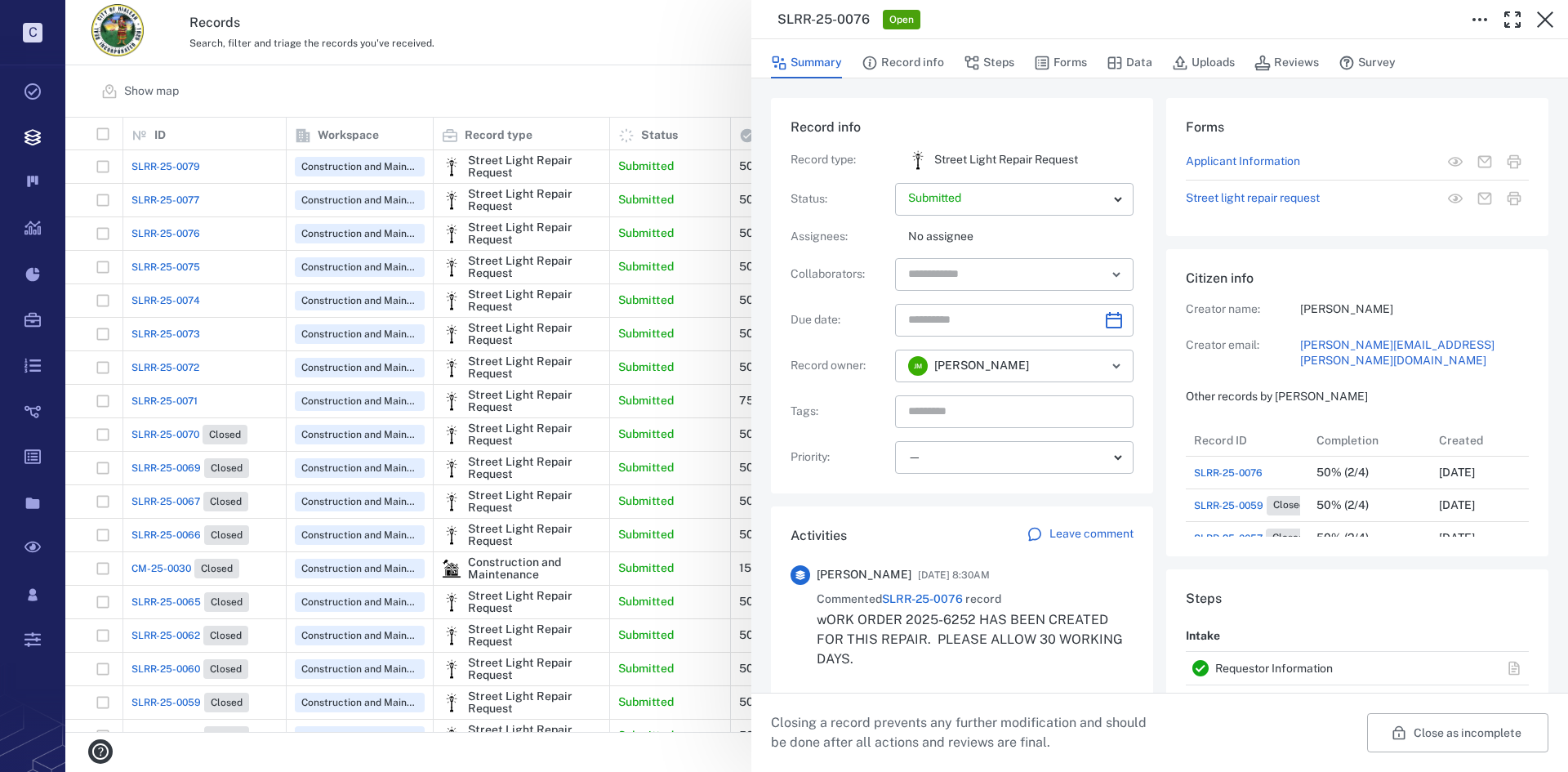
click at [190, 200] on div "SLRR-25-0076 Open Summary Record info Steps Forms Data Uploads Reviews Survey R…" at bounding box center [817, 386] width 1503 height 772
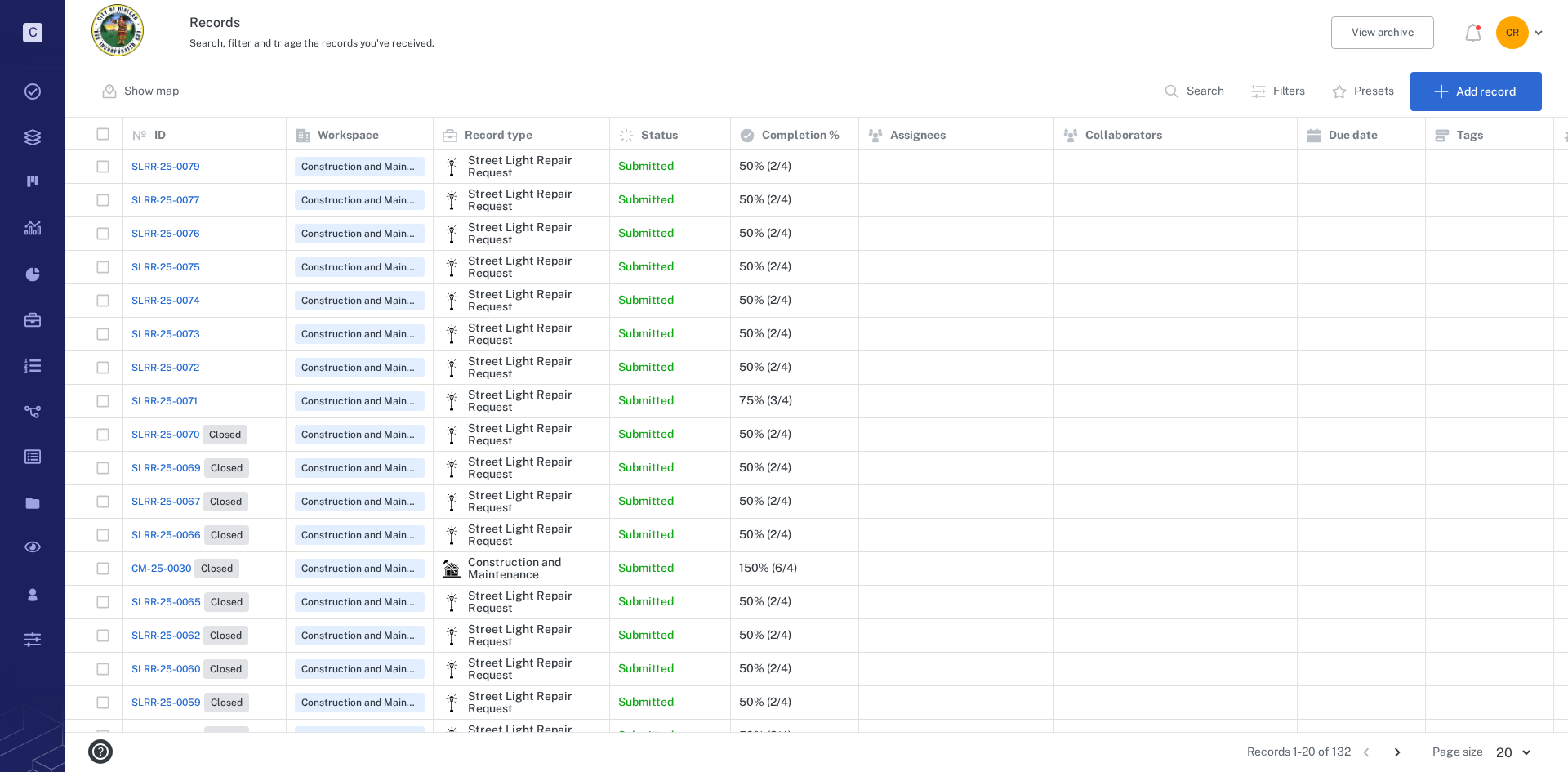
click at [182, 195] on span "SLRR-25-0077" at bounding box center [165, 200] width 67 height 15
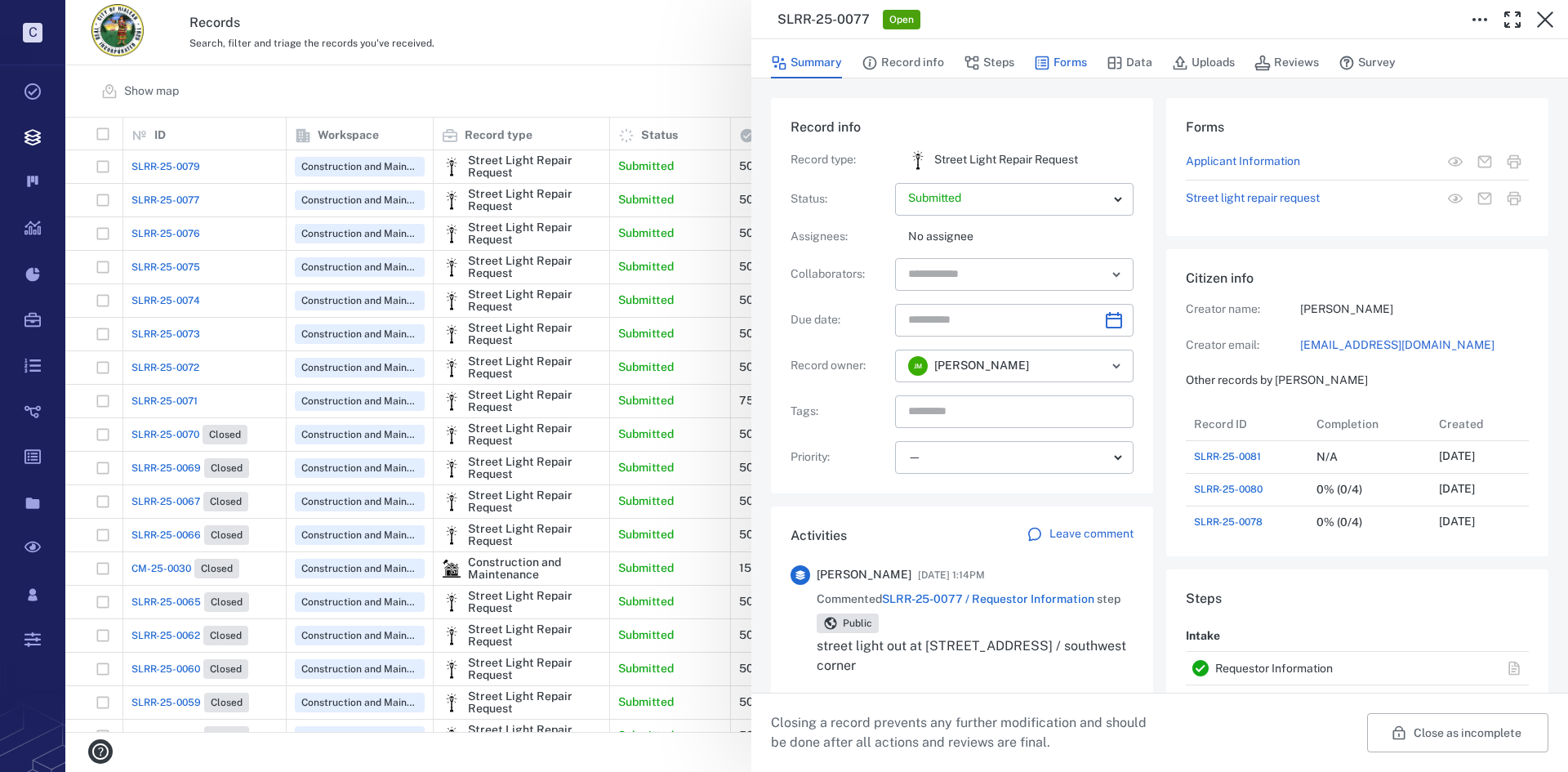
click at [1058, 67] on button "Forms" at bounding box center [1060, 63] width 53 height 31
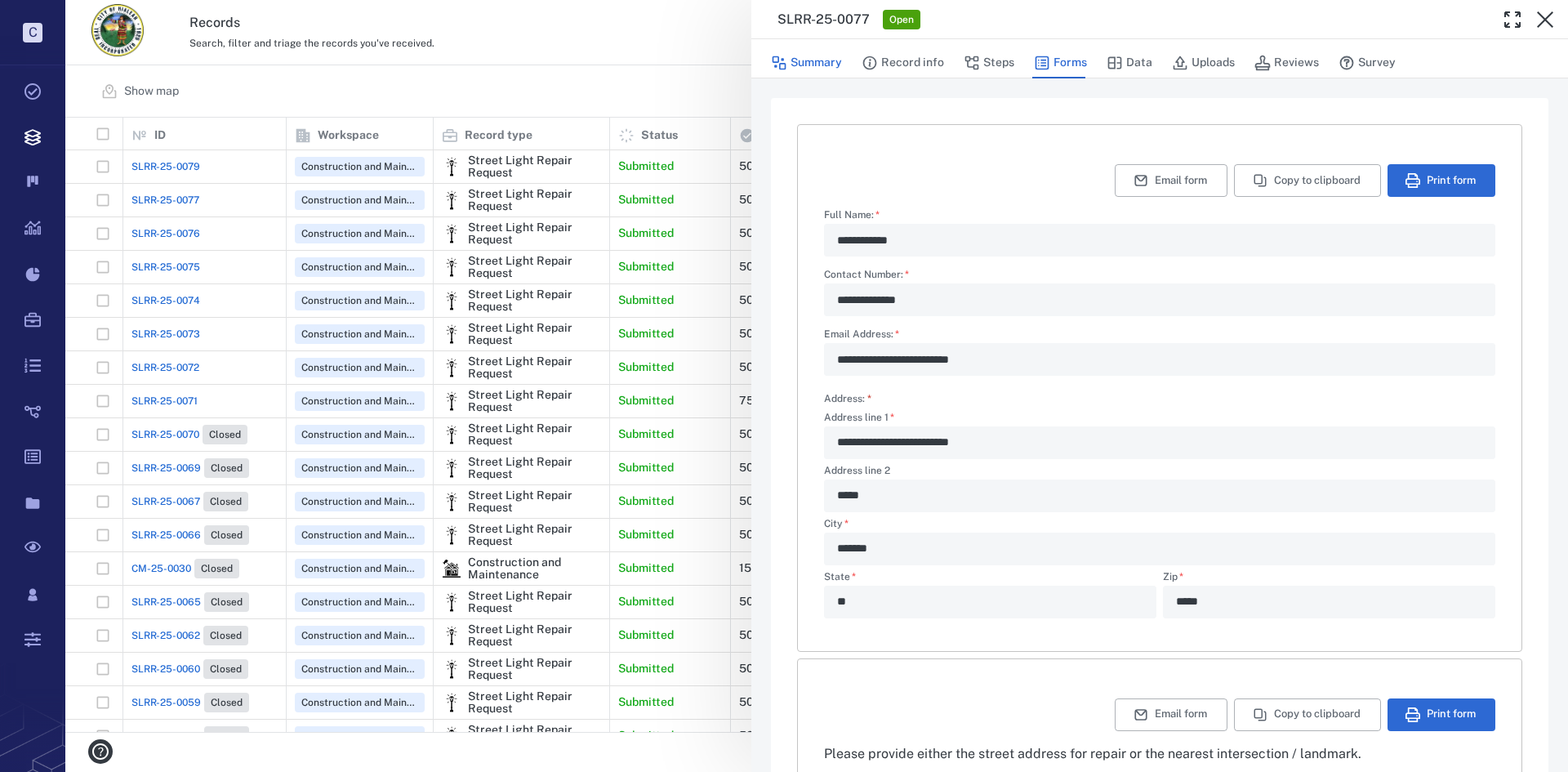
click at [810, 52] on button "Summary" at bounding box center [806, 63] width 71 height 31
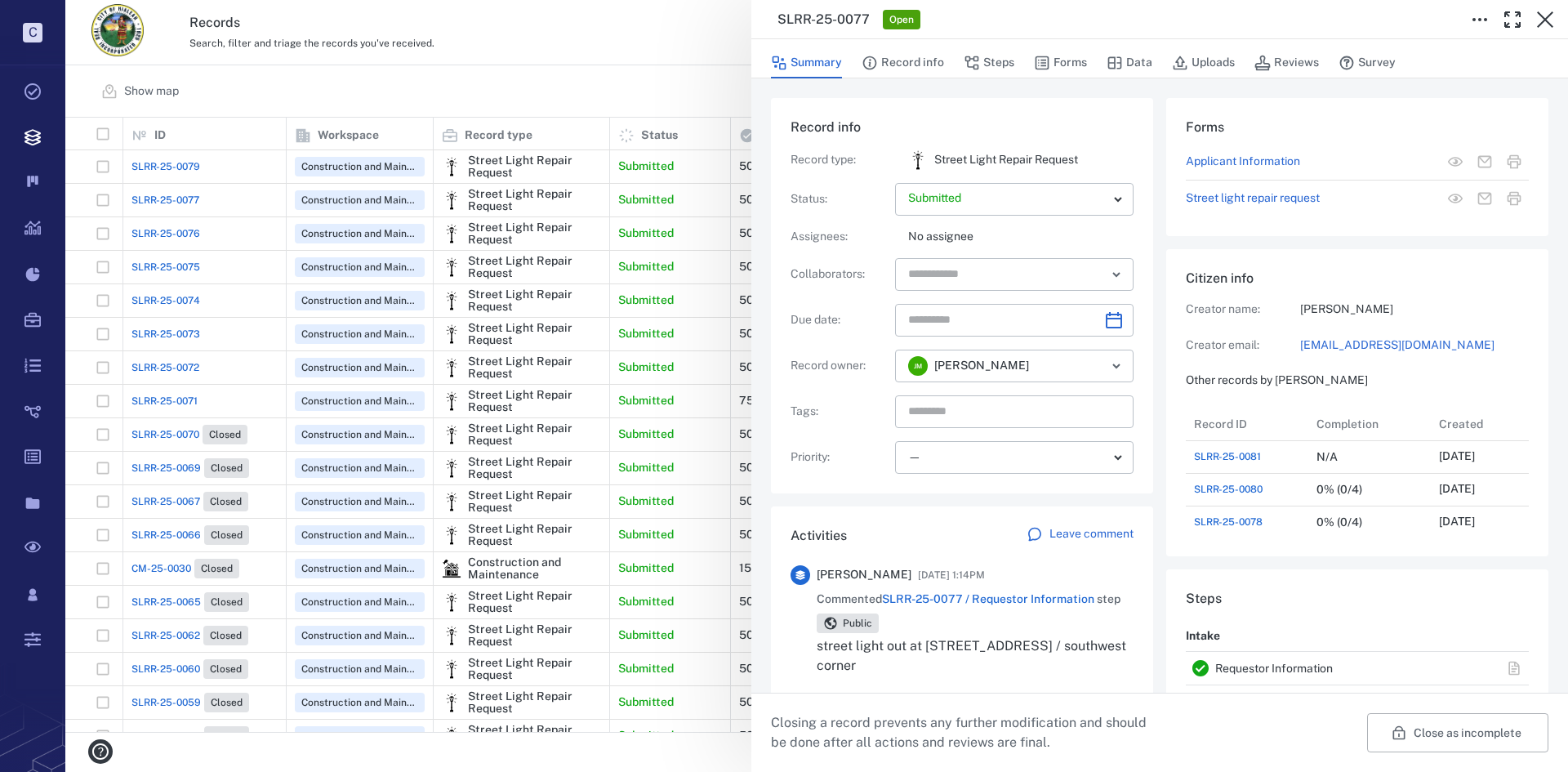
click at [1070, 535] on p "Leave comment" at bounding box center [1092, 534] width 84 height 16
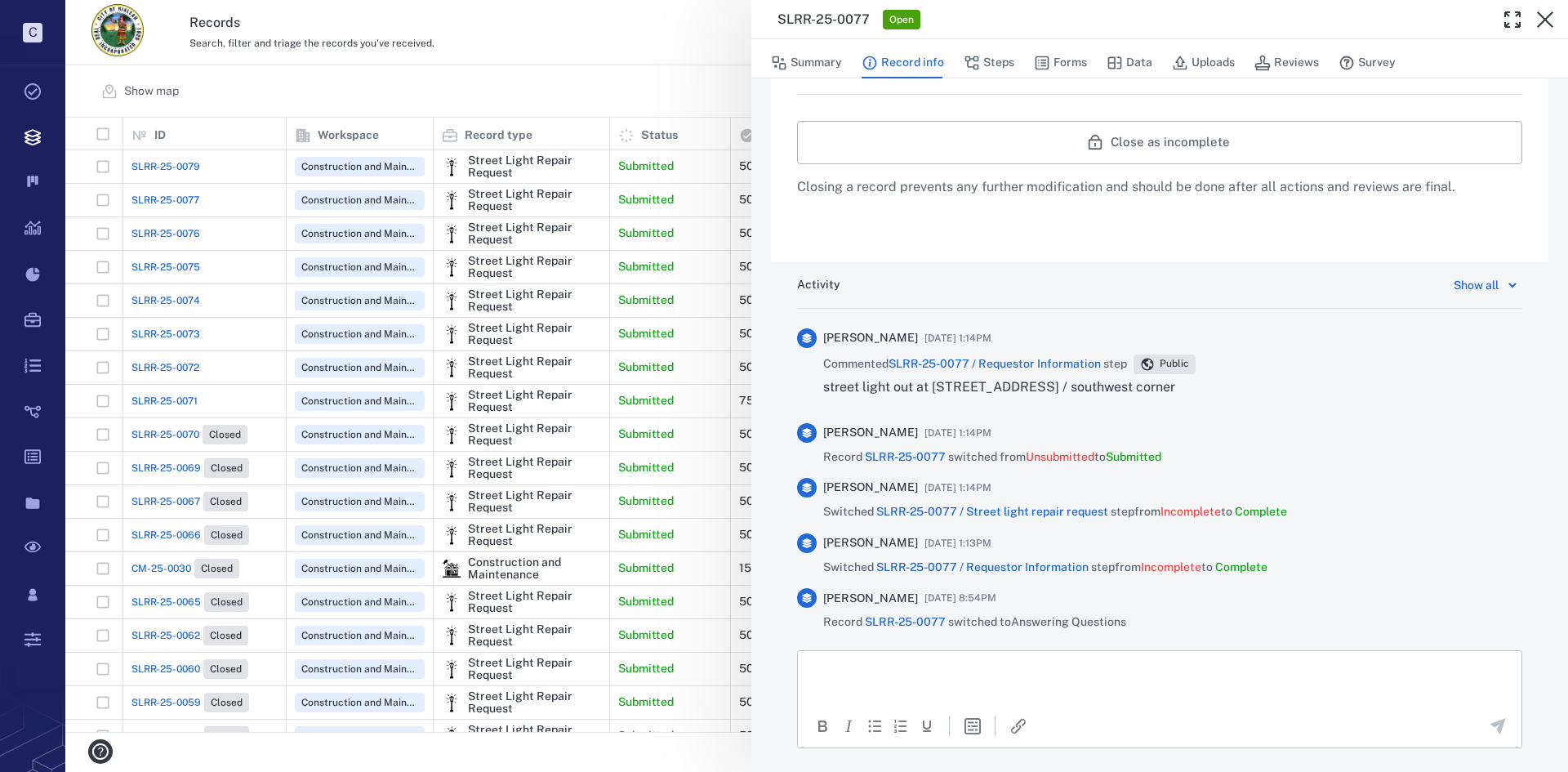
click at [882, 676] on p "Rich Text Area. Press ALT-0 for help." at bounding box center [1160, 671] width 696 height 15
click at [857, 674] on p "**********" at bounding box center [1154, 671] width 684 height 15
click at [1491, 729] on icon "Send the comment" at bounding box center [1499, 726] width 16 height 16
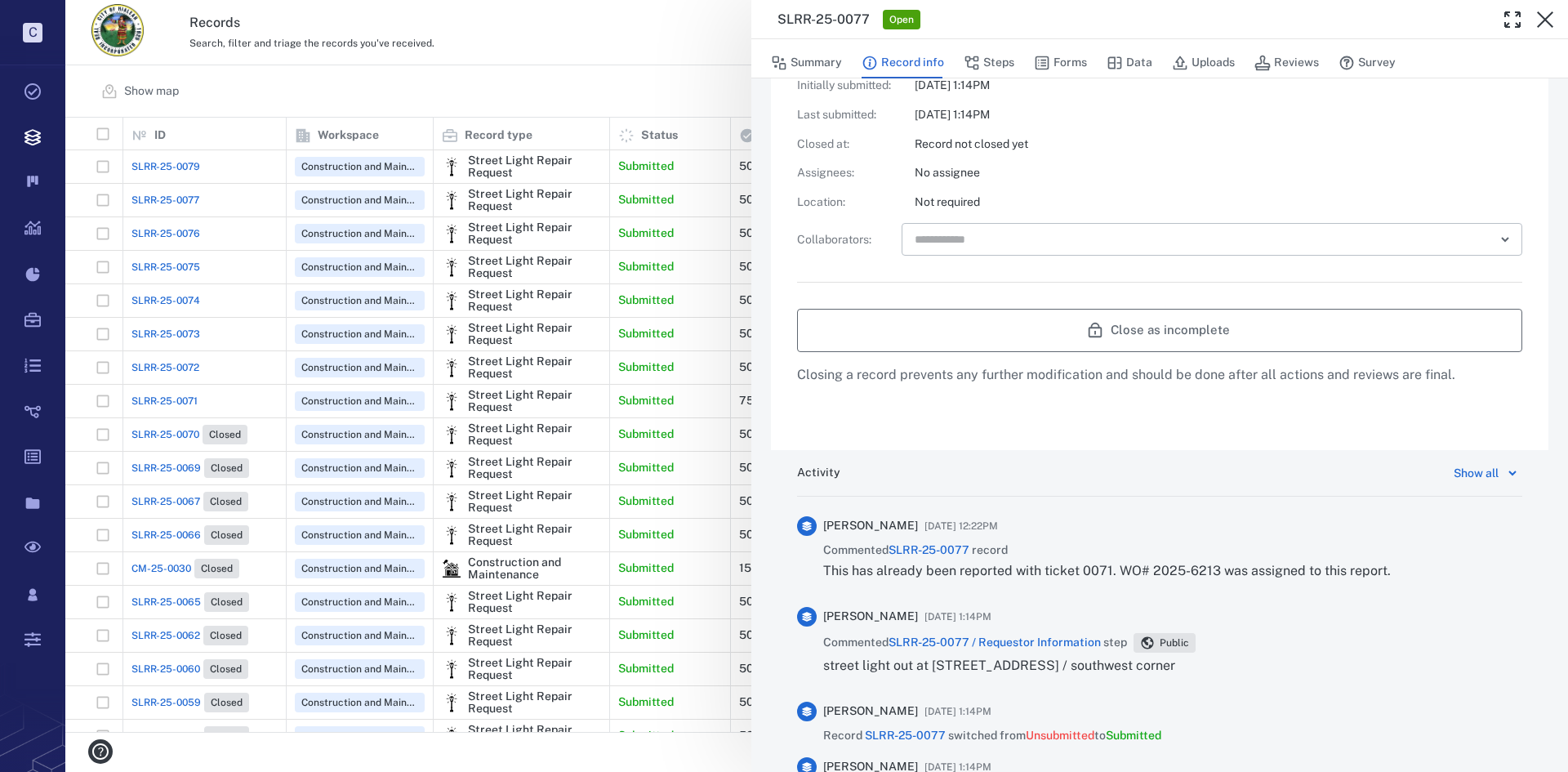
scroll to position [499, 0]
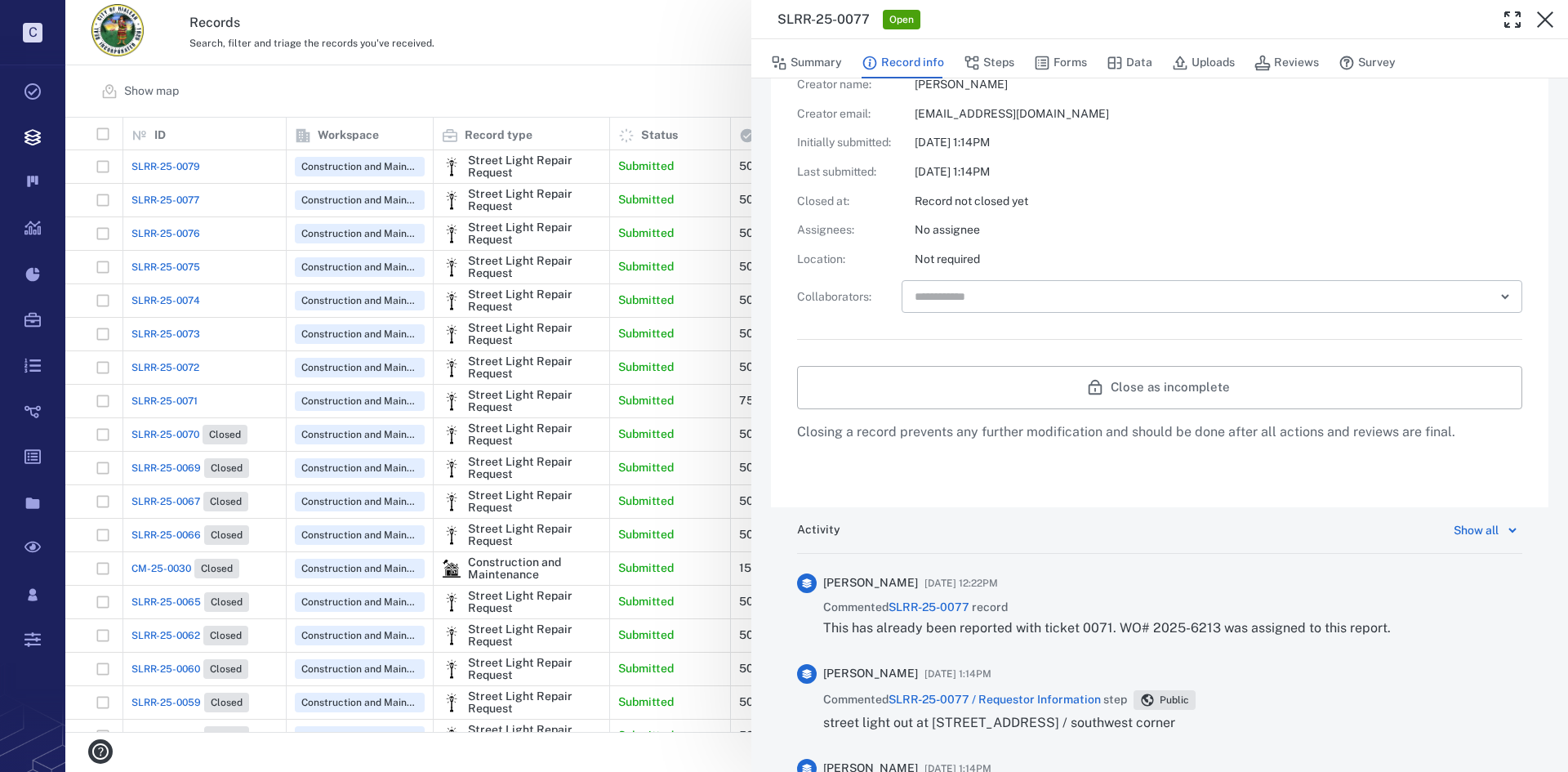
drag, startPoint x: 1551, startPoint y: 13, endPoint x: 970, endPoint y: 233, distance: 621.3
click at [1551, 13] on icon "button" at bounding box center [1545, 19] width 16 height 16
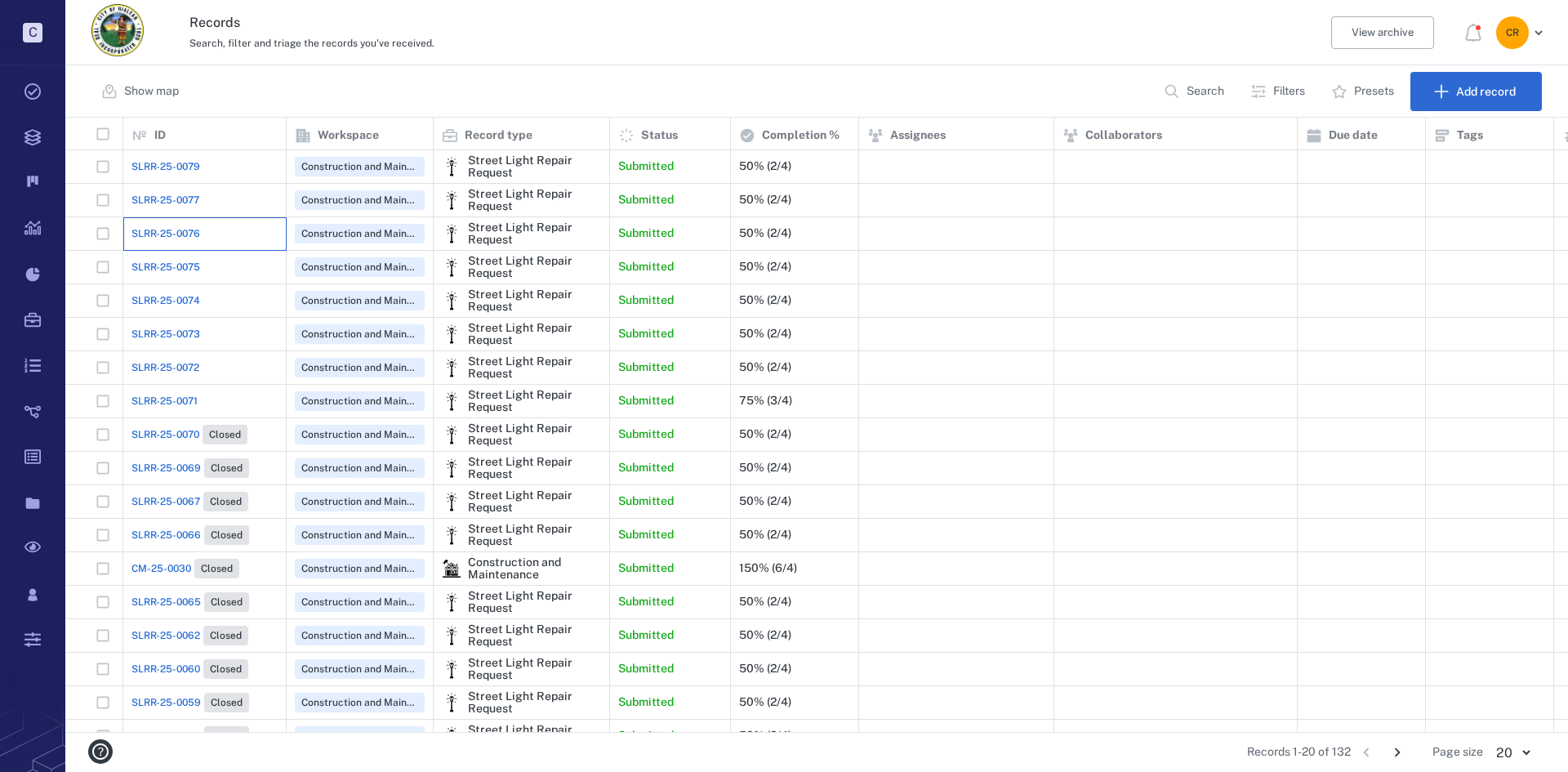
click at [185, 223] on div "SLRR-25-0076" at bounding box center [204, 233] width 146 height 33
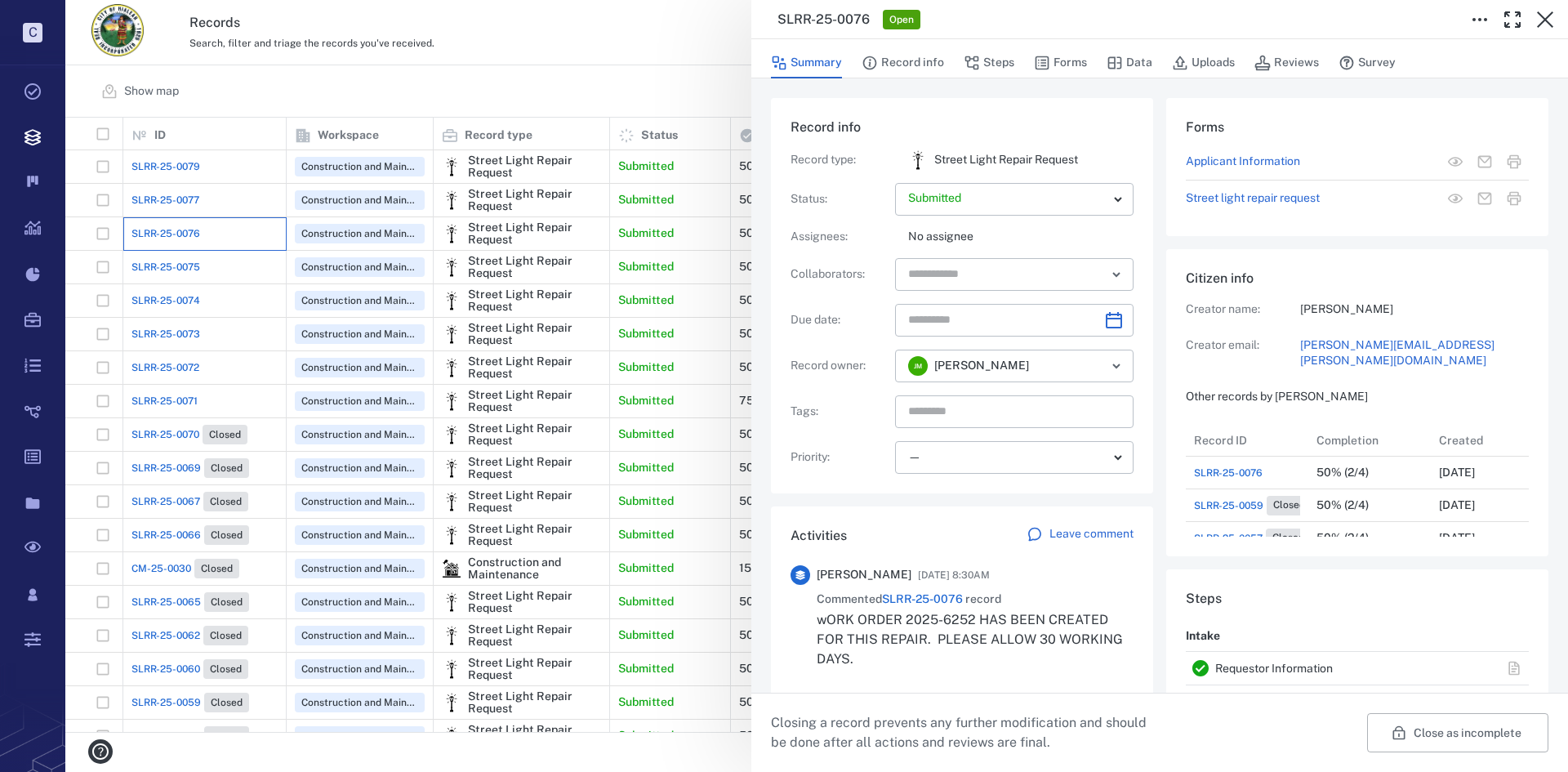
scroll to position [163, 312]
click at [182, 198] on div "SLRR-25-0076 Open Summary Record info Steps Forms Data Uploads Reviews Survey R…" at bounding box center [817, 386] width 1503 height 772
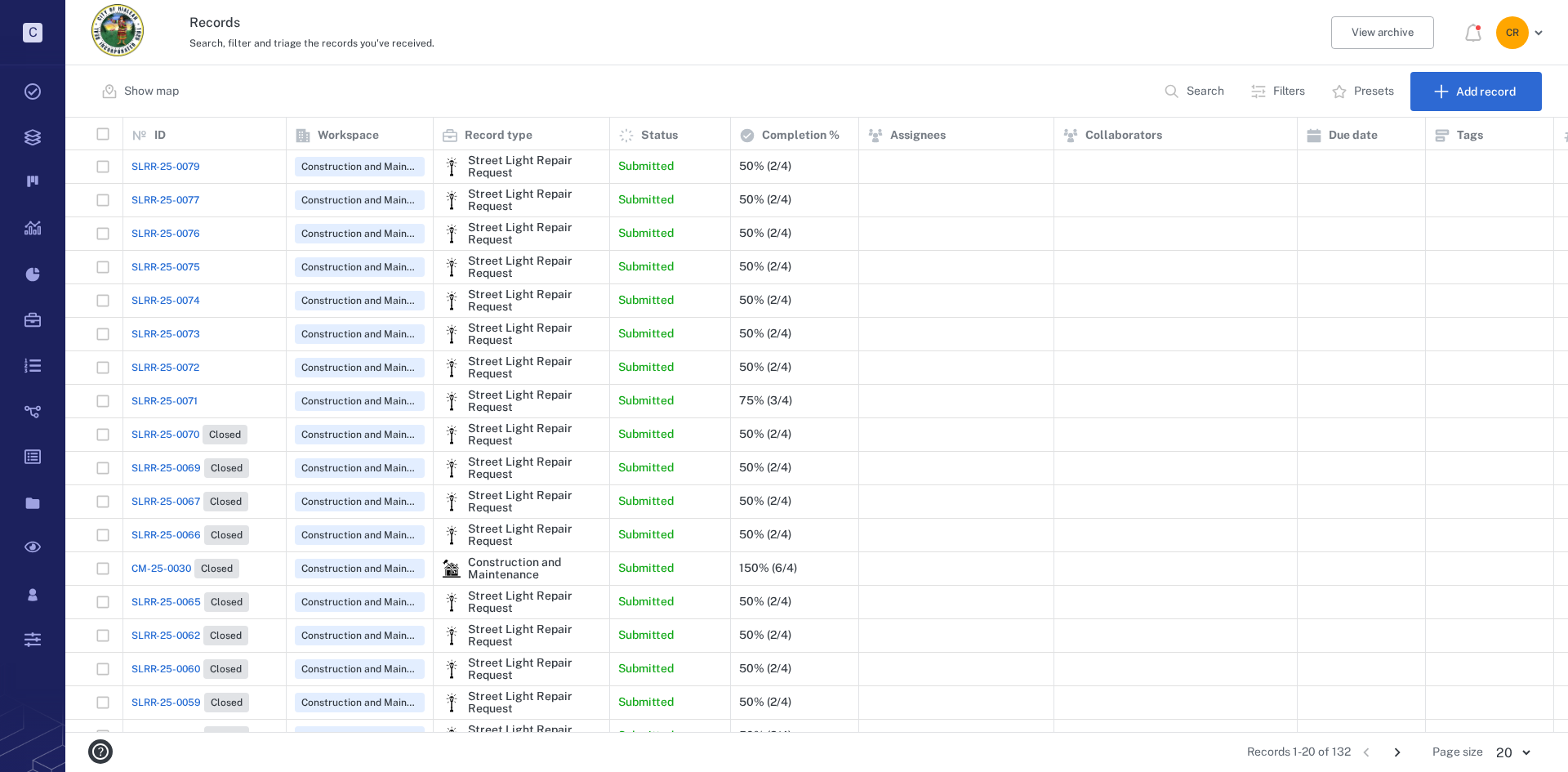
click at [179, 162] on span "SLRR-25-0079" at bounding box center [165, 167] width 68 height 15
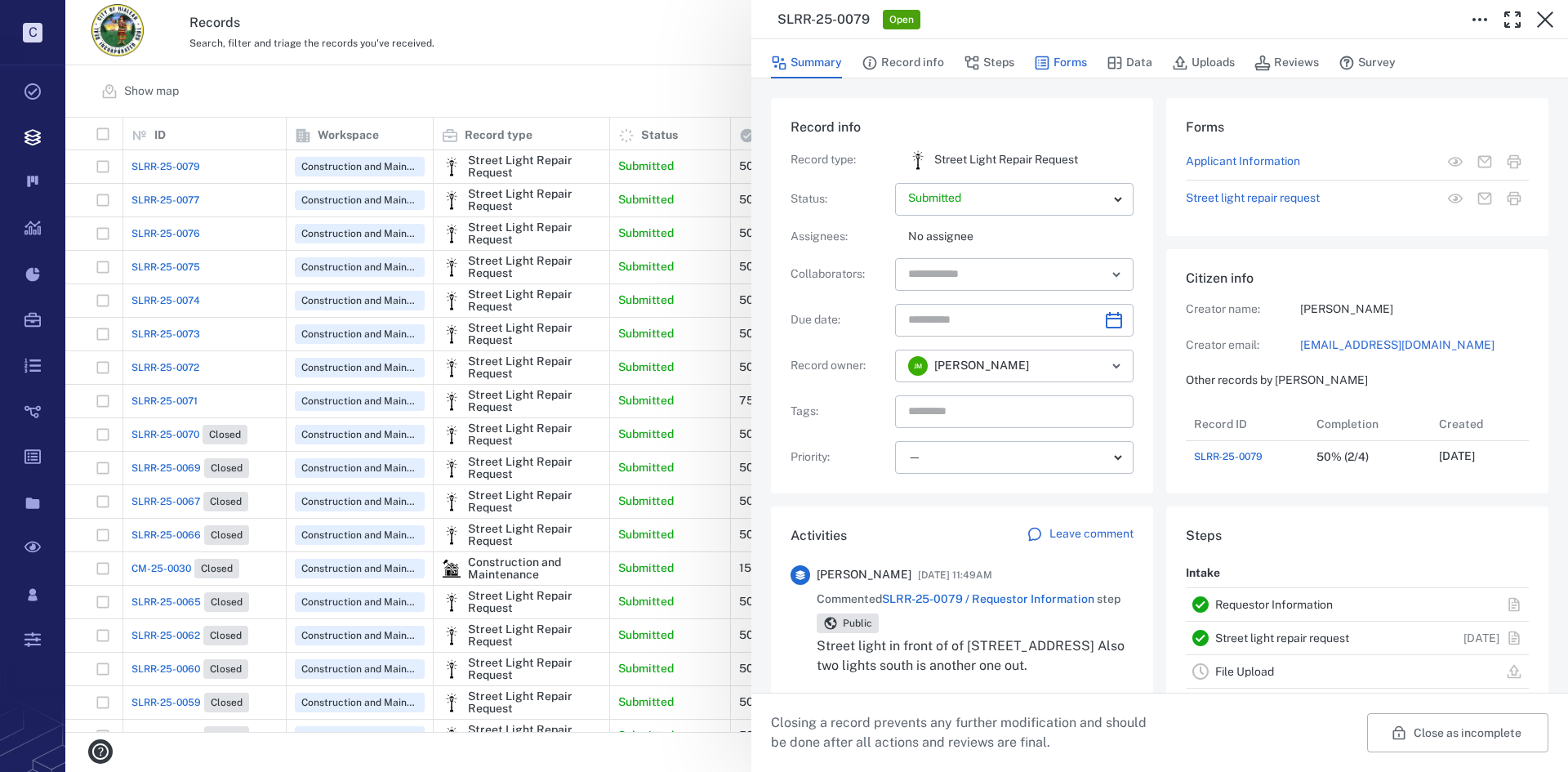
click at [1047, 67] on icon "button" at bounding box center [1043, 63] width 14 height 14
